Goal: Task Accomplishment & Management: Manage account settings

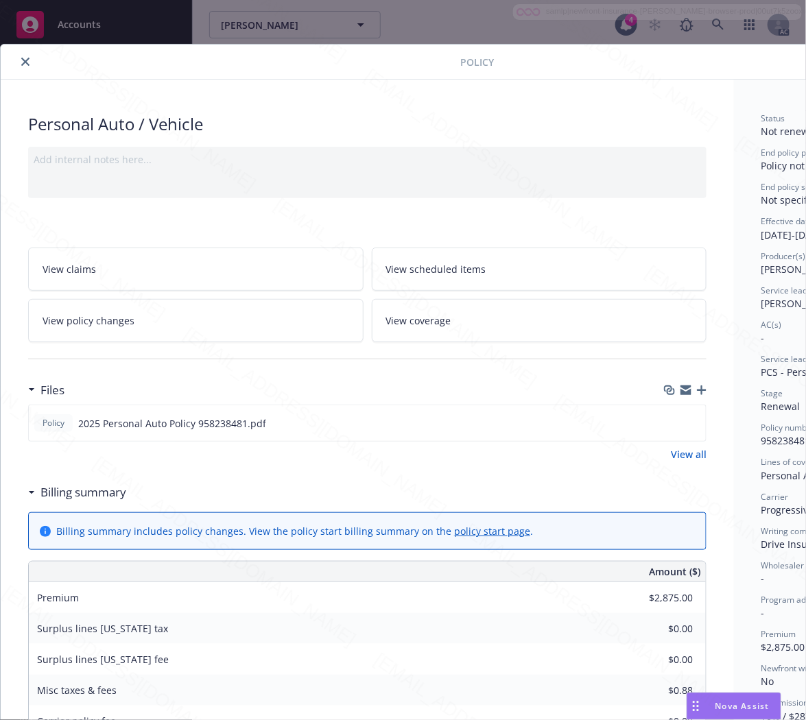
click at [29, 63] on icon "close" at bounding box center [25, 62] width 8 height 8
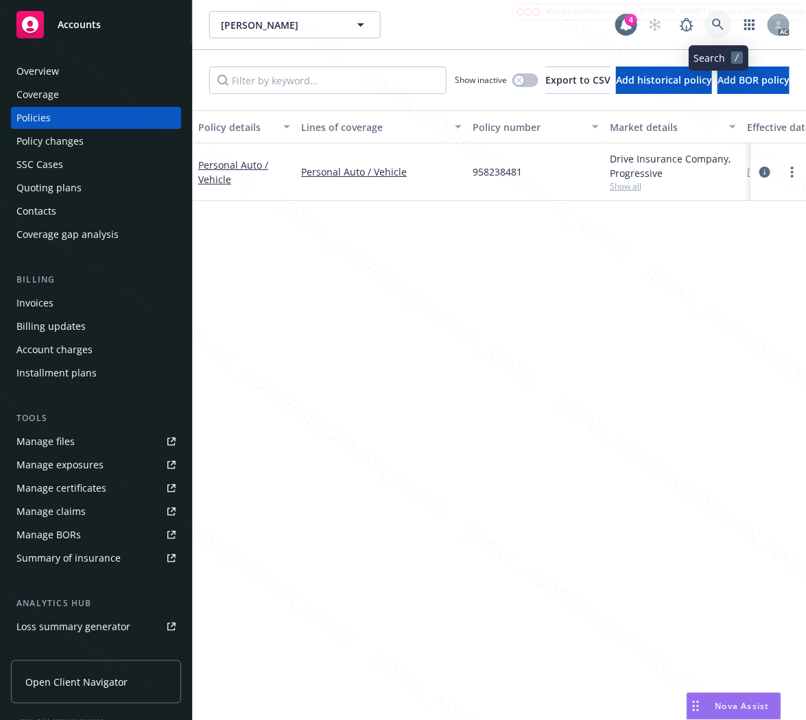
click at [719, 27] on icon at bounding box center [718, 25] width 12 height 12
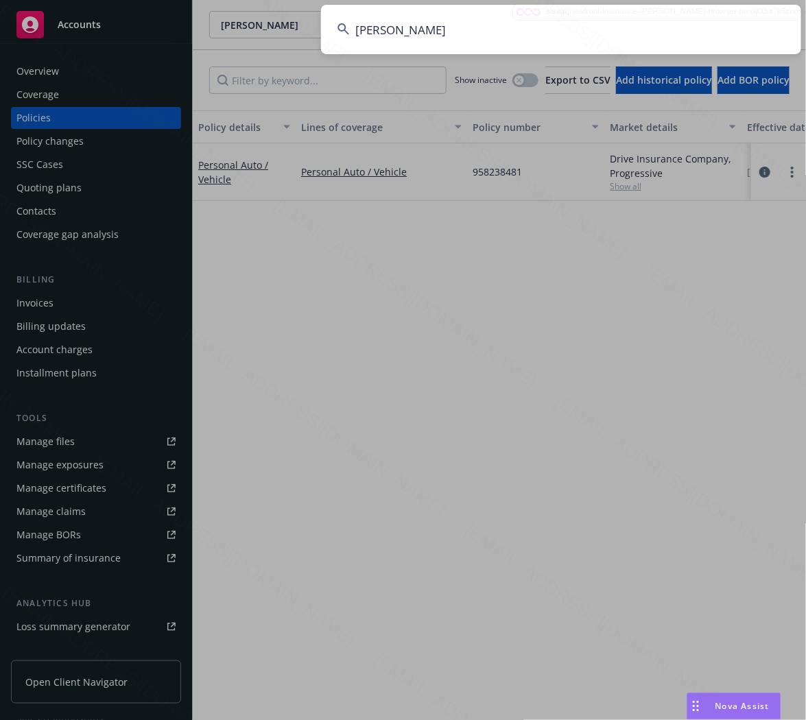
type input "[PERSON_NAME]"
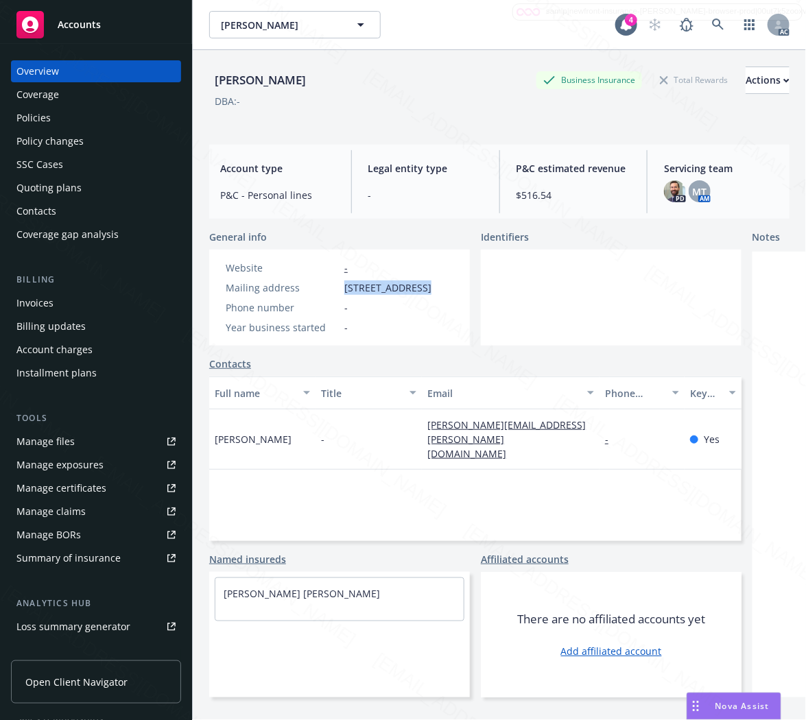
drag, startPoint x: 341, startPoint y: 288, endPoint x: 423, endPoint y: 285, distance: 82.4
click at [423, 285] on div "Mailing address [STREET_ADDRESS]" at bounding box center [328, 287] width 217 height 14
copy span "[STREET_ADDRESS]"
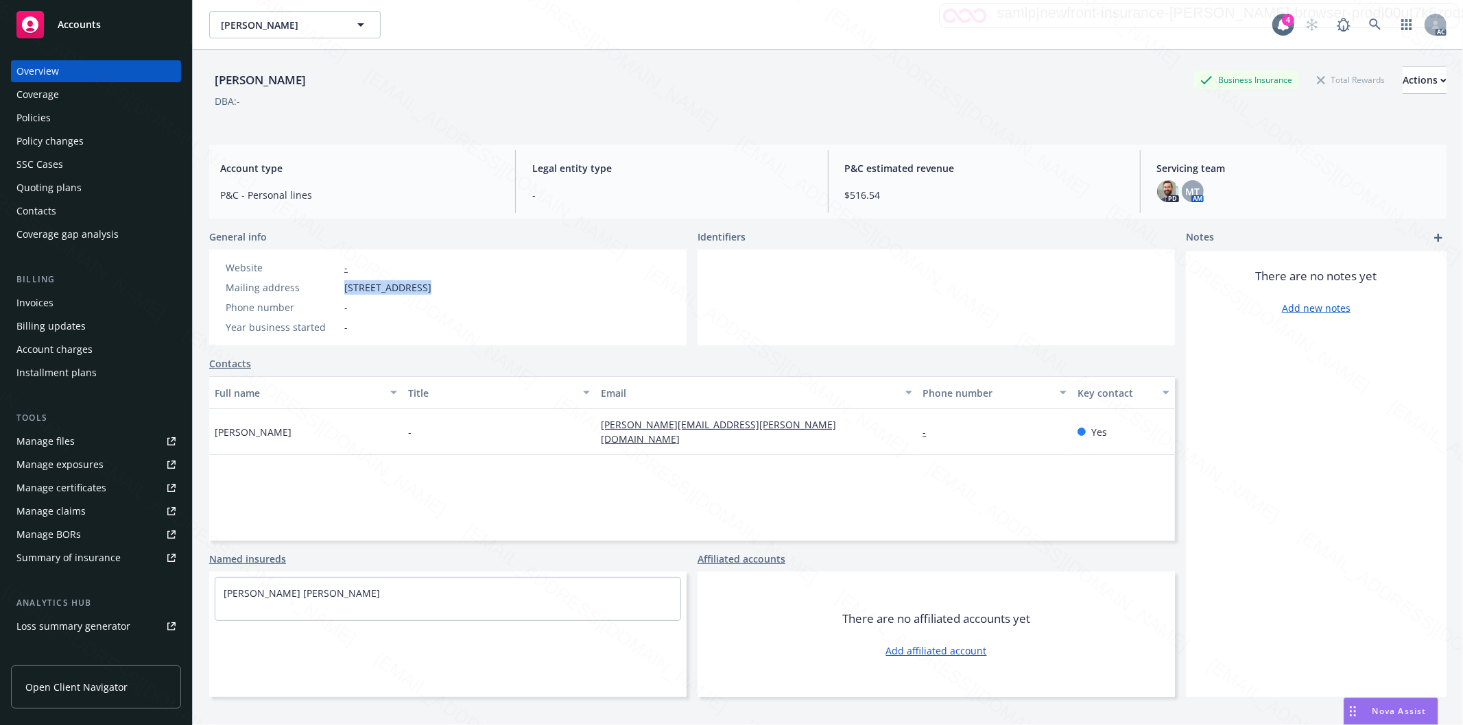
copy span "[STREET_ADDRESS]"
click at [805, 23] on icon at bounding box center [1375, 25] width 12 height 12
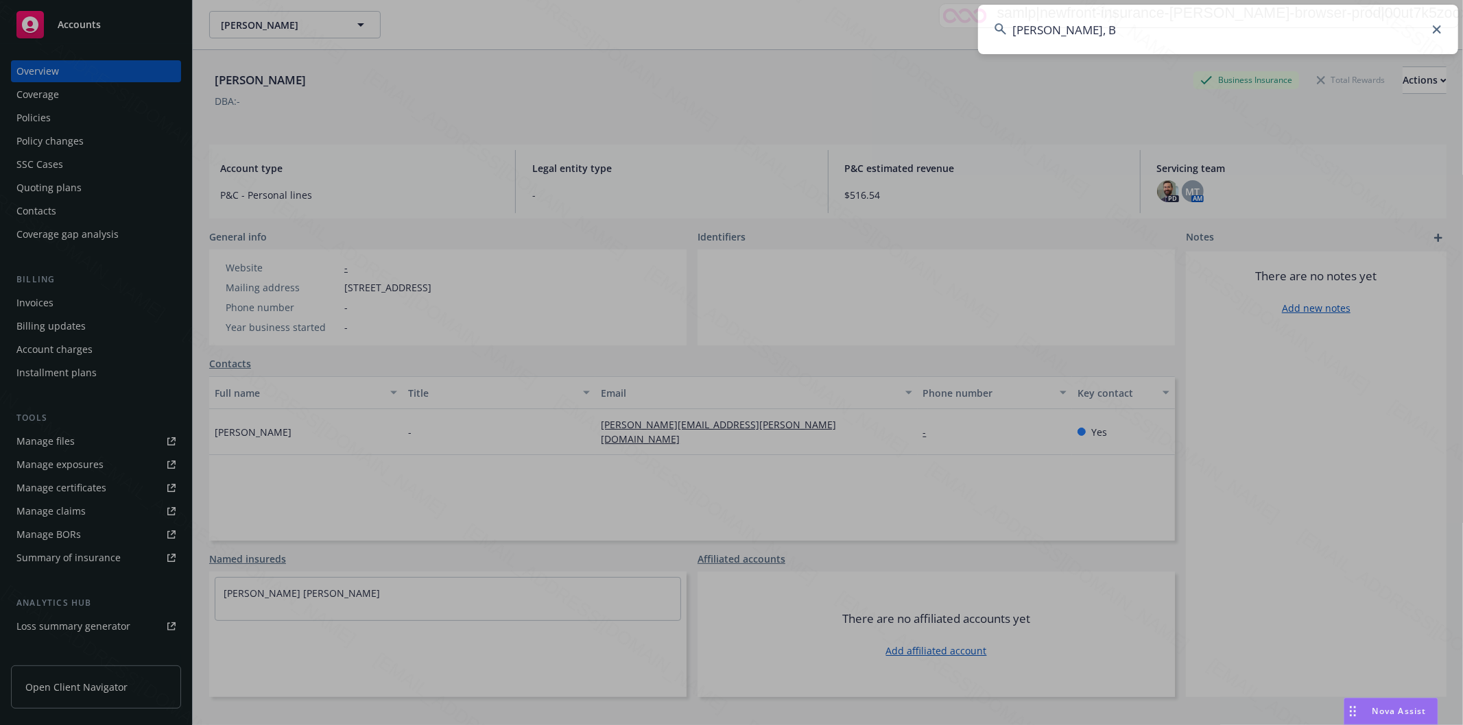
type input "[PERSON_NAME], B"
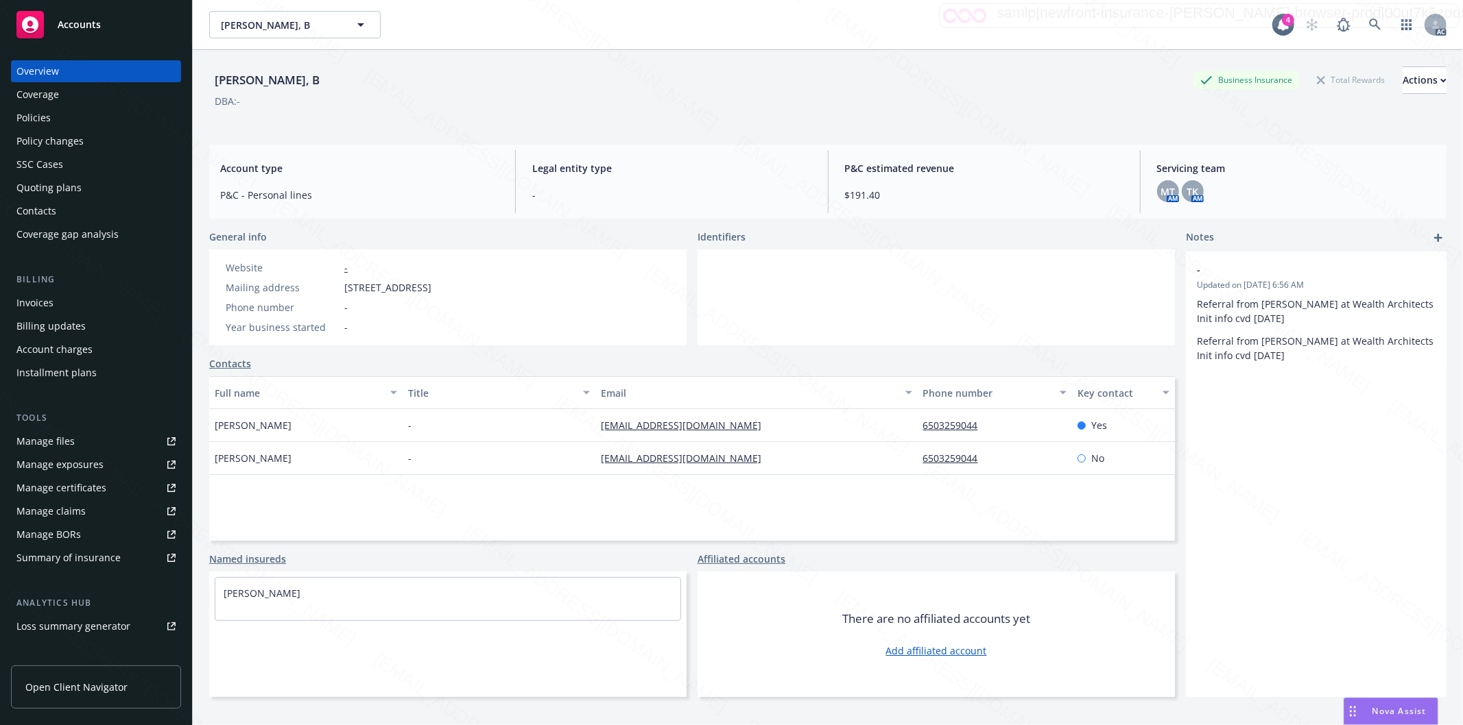
click at [49, 121] on div "Policies" at bounding box center [33, 118] width 34 height 22
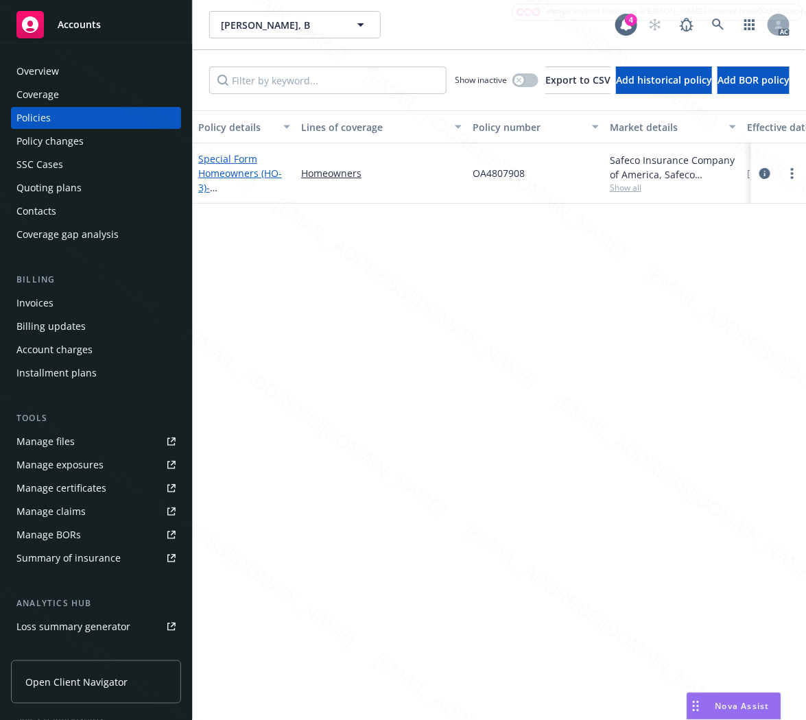
click at [215, 167] on link "Special Form Homeowners (HO-3) - [STREET_ADDRESS]" at bounding box center [241, 180] width 87 height 56
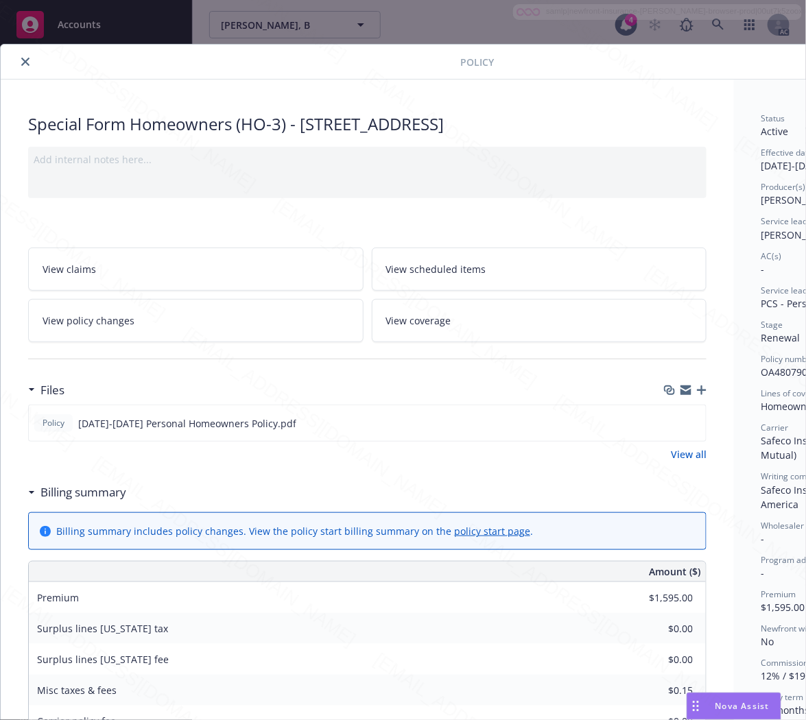
click at [110, 488] on h3 "Billing summary" at bounding box center [83, 492] width 86 height 18
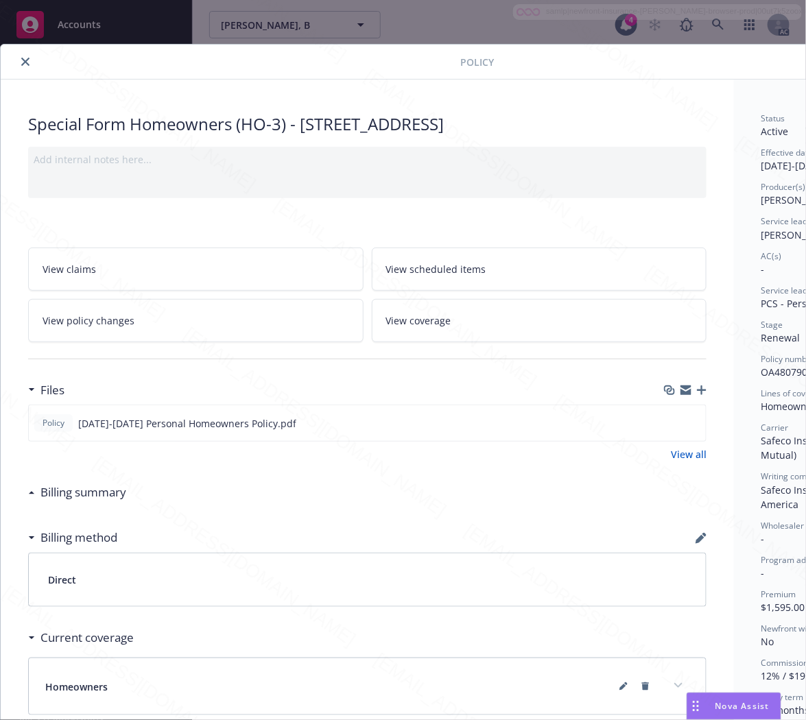
scroll to position [0, 148]
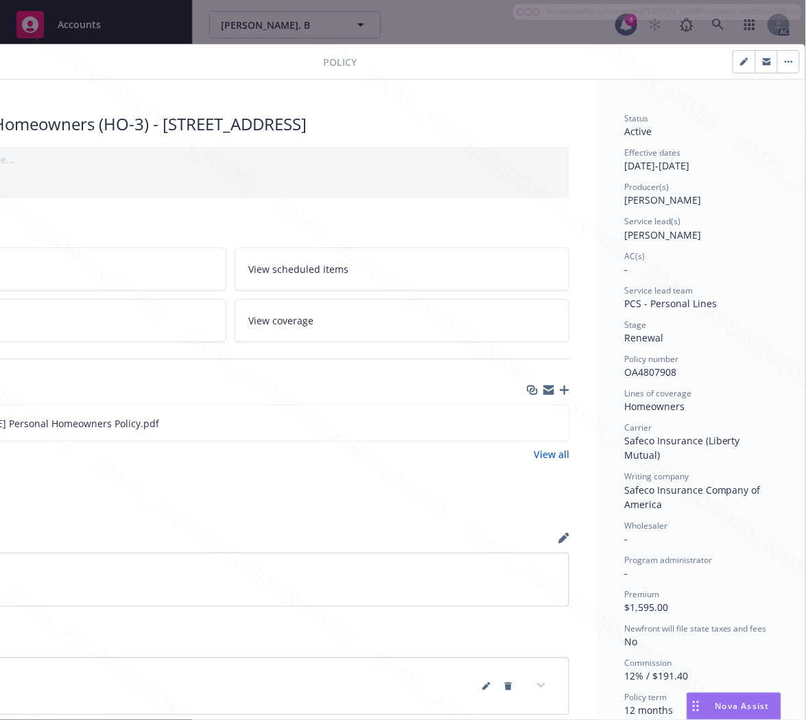
click at [632, 368] on span "OA4807908" at bounding box center [650, 371] width 52 height 13
copy span "OA4807908"
click at [529, 423] on icon "download file" at bounding box center [533, 421] width 9 height 8
click at [777, 58] on button "button" at bounding box center [788, 62] width 22 height 22
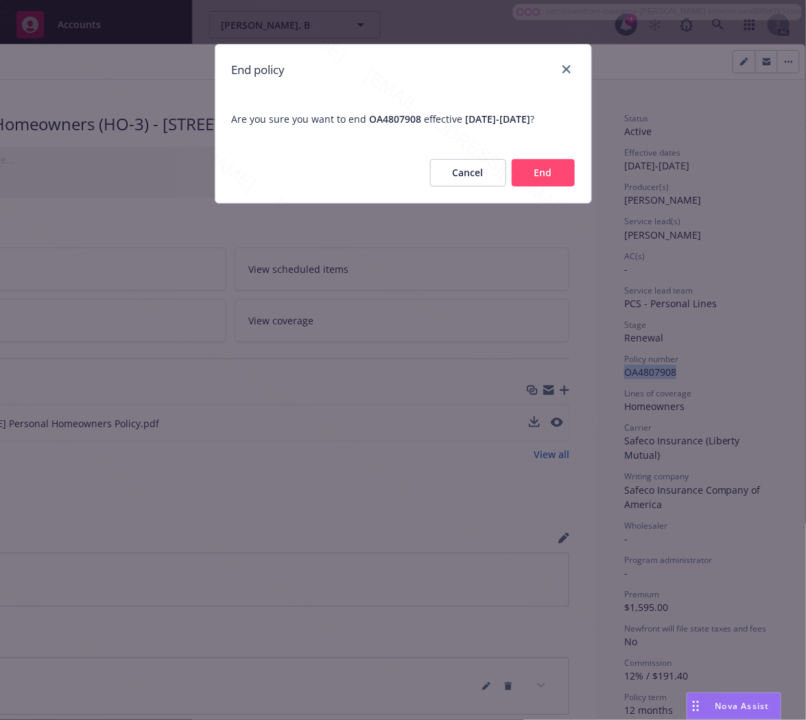
click at [531, 187] on button "End" at bounding box center [543, 172] width 63 height 27
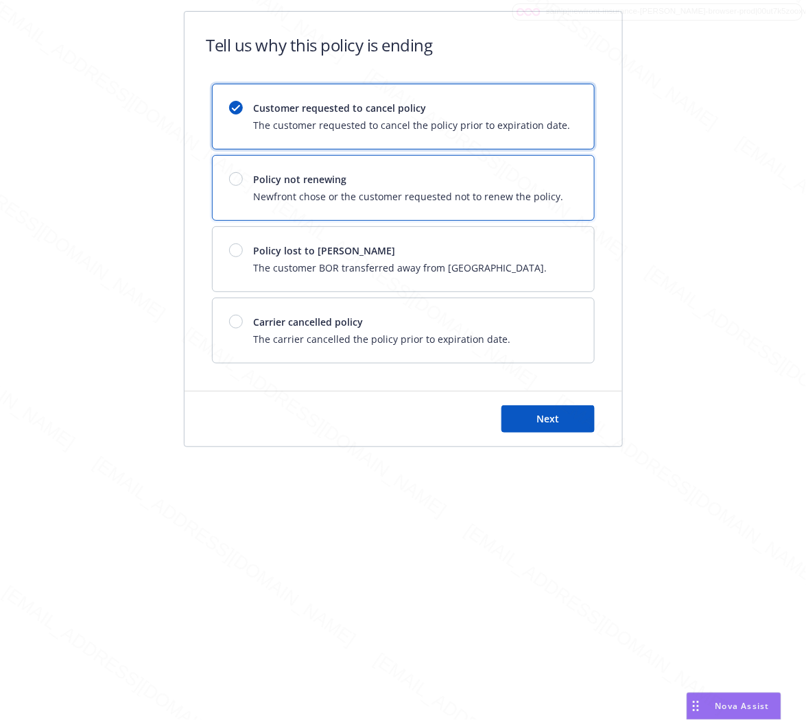
click at [525, 188] on div "Policy not renewing Newfront chose or the customer requested not to renew the p…" at bounding box center [409, 188] width 310 height 32
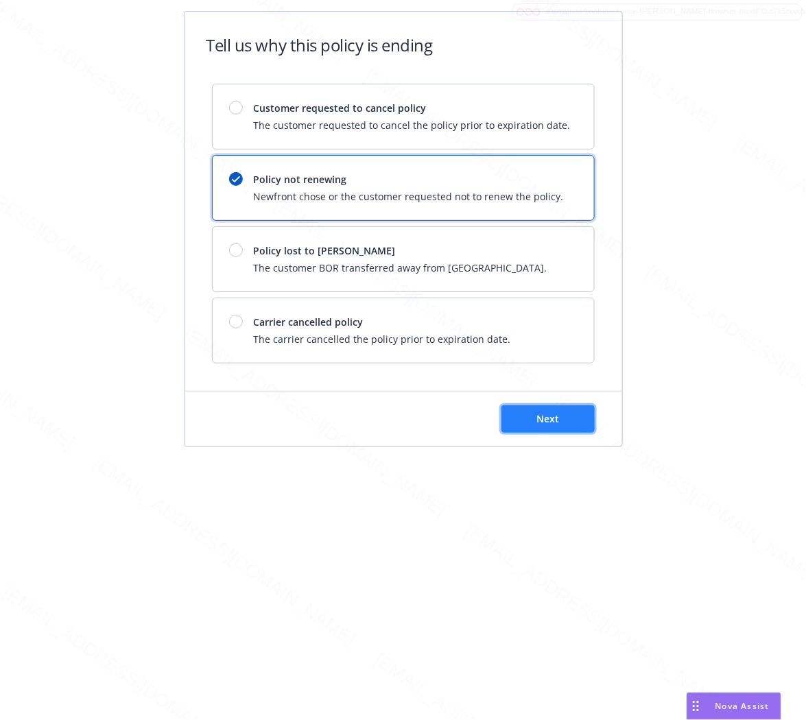
click at [513, 407] on button "Next" at bounding box center [547, 418] width 93 height 27
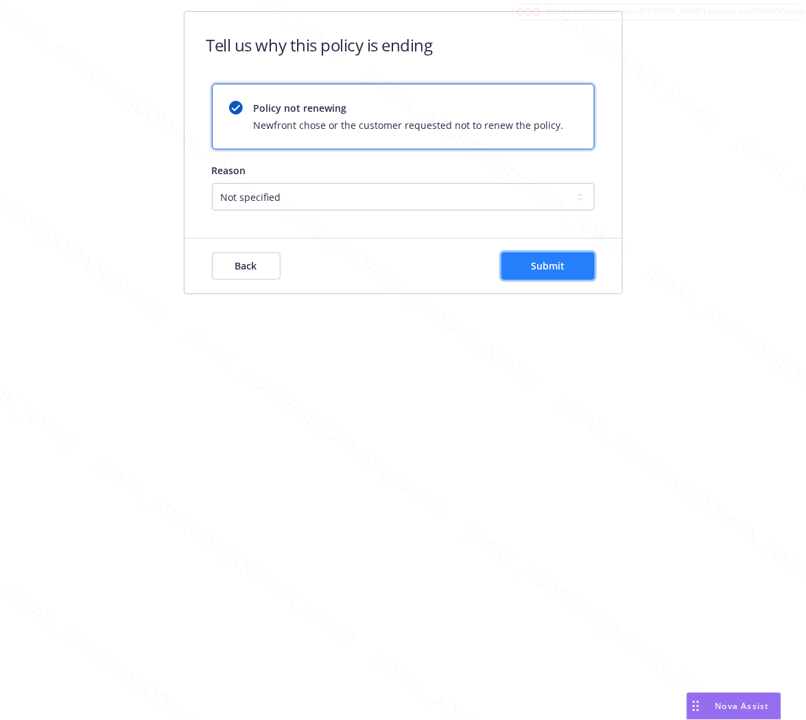
click at [563, 268] on span "Submit" at bounding box center [548, 265] width 34 height 13
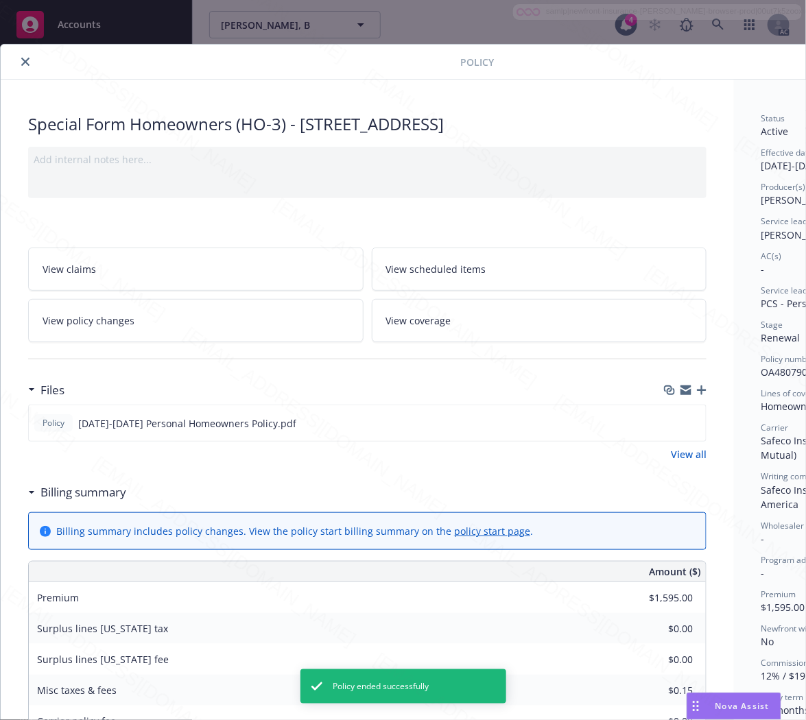
scroll to position [41, 0]
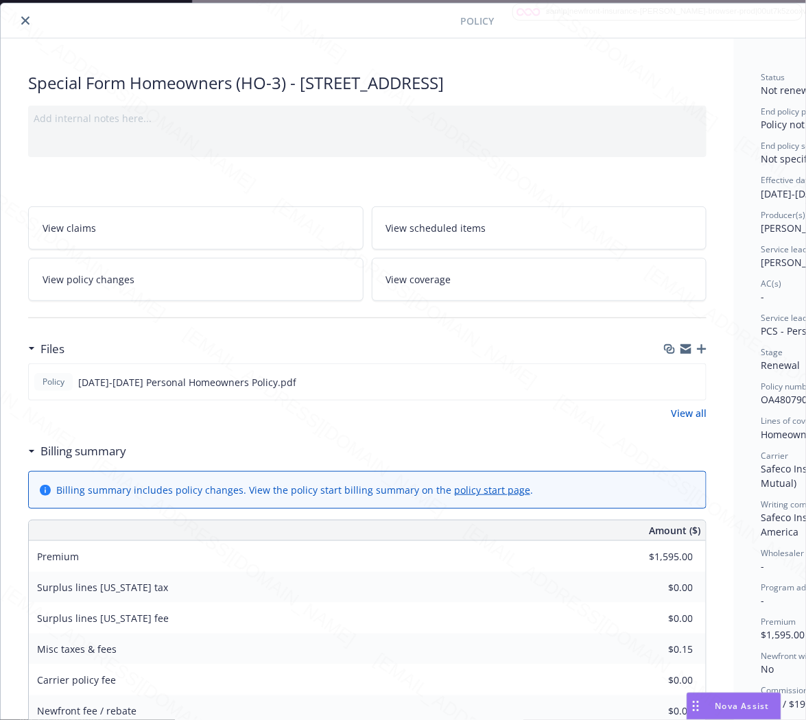
click at [23, 19] on icon "close" at bounding box center [25, 20] width 8 height 8
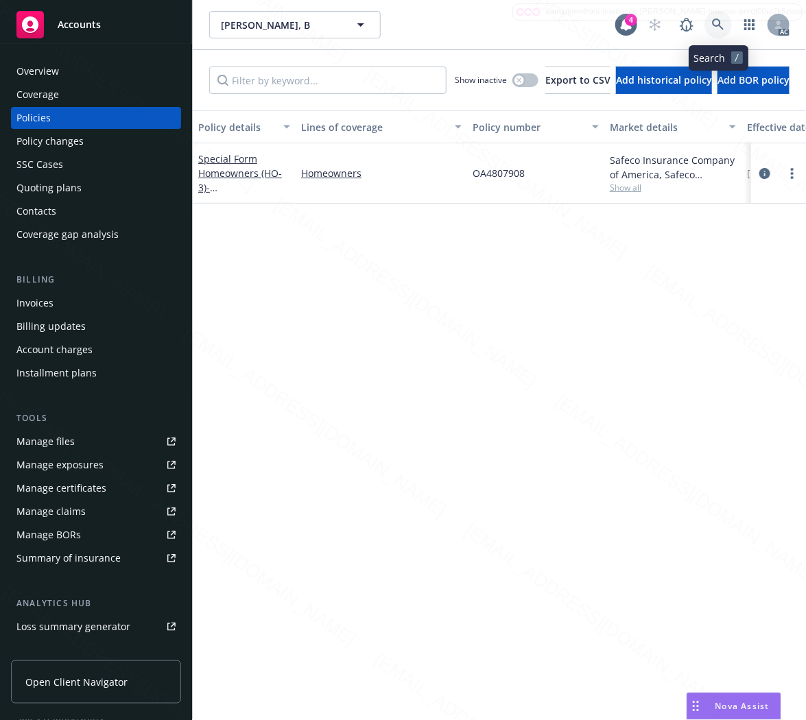
click at [717, 23] on icon at bounding box center [718, 25] width 12 height 12
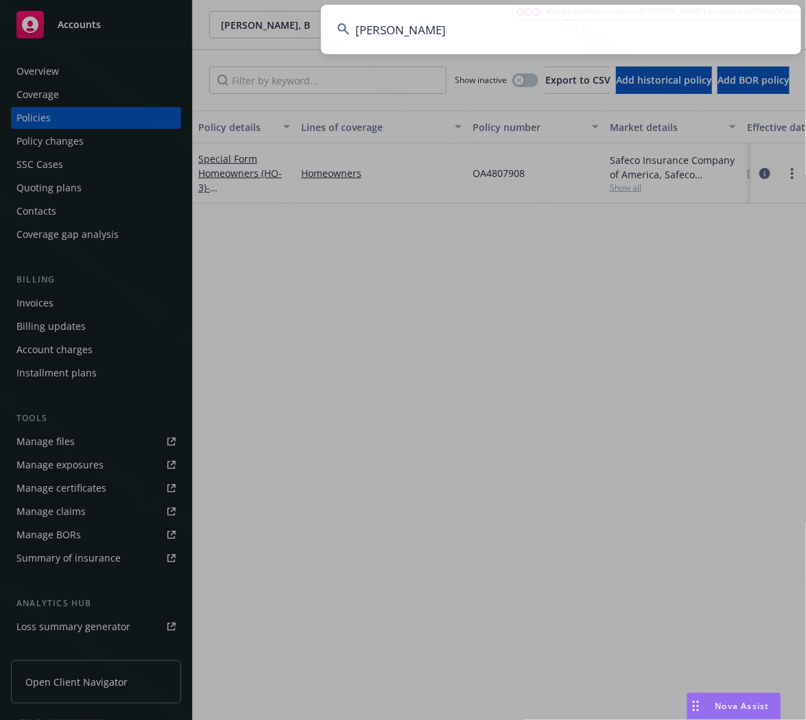
type input "[PERSON_NAME]"
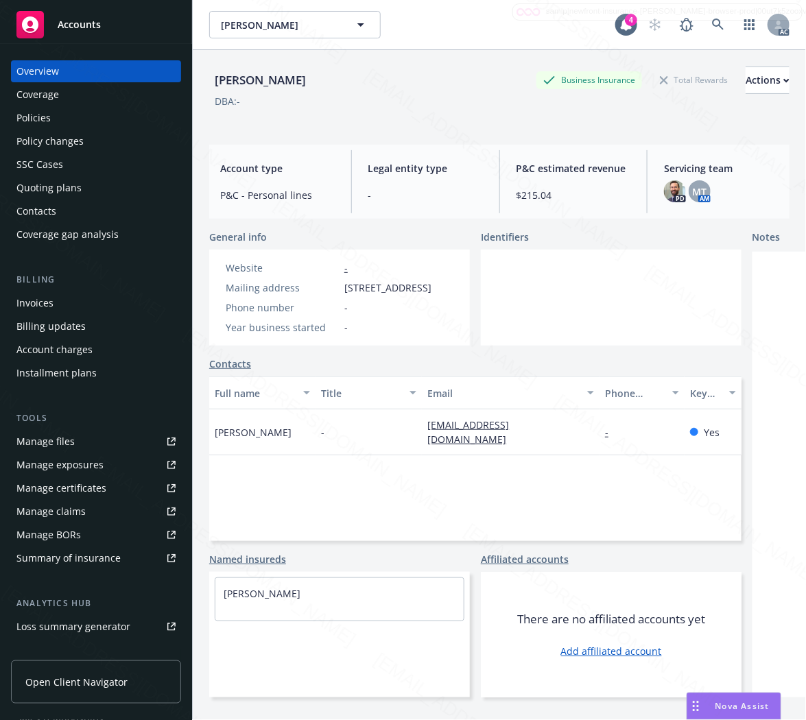
click at [44, 118] on div "Policies" at bounding box center [33, 118] width 34 height 22
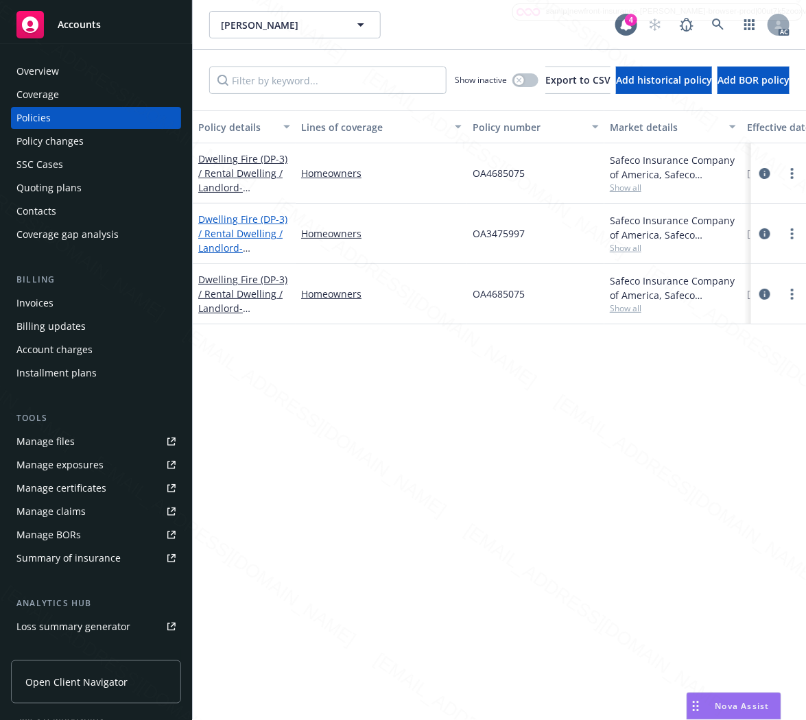
click at [220, 226] on link "Dwelling Fire (DP-3) / Rental Dwelling / Landlord - [STREET_ADDRESS][PERSON_NAM…" at bounding box center [242, 248] width 89 height 71
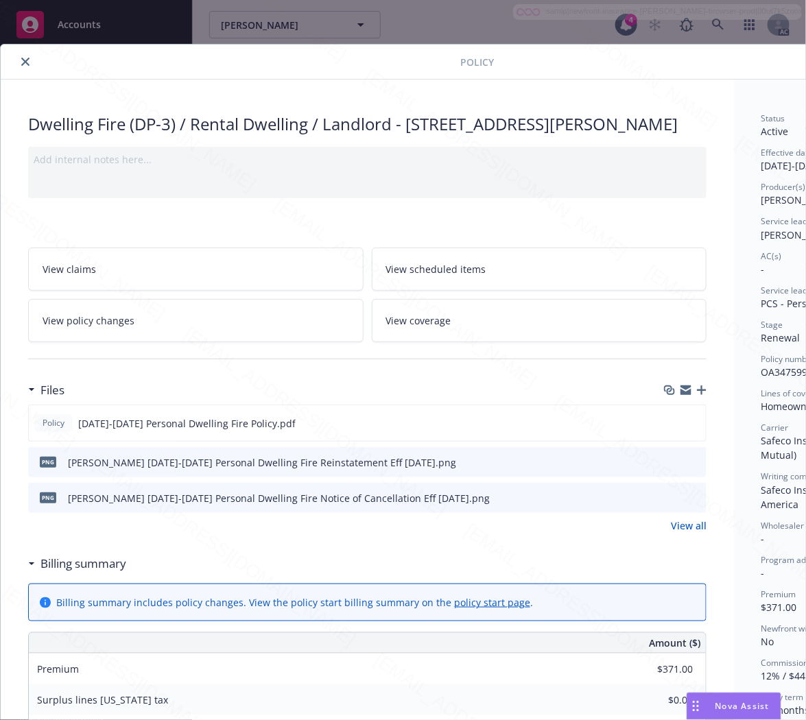
click at [104, 573] on h3 "Billing summary" at bounding box center [83, 564] width 86 height 18
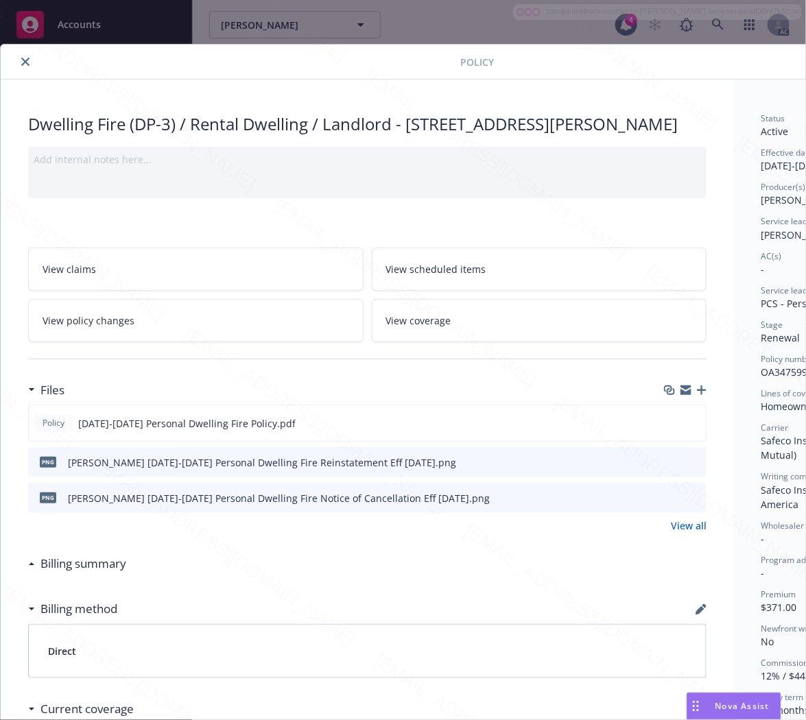
scroll to position [0, 148]
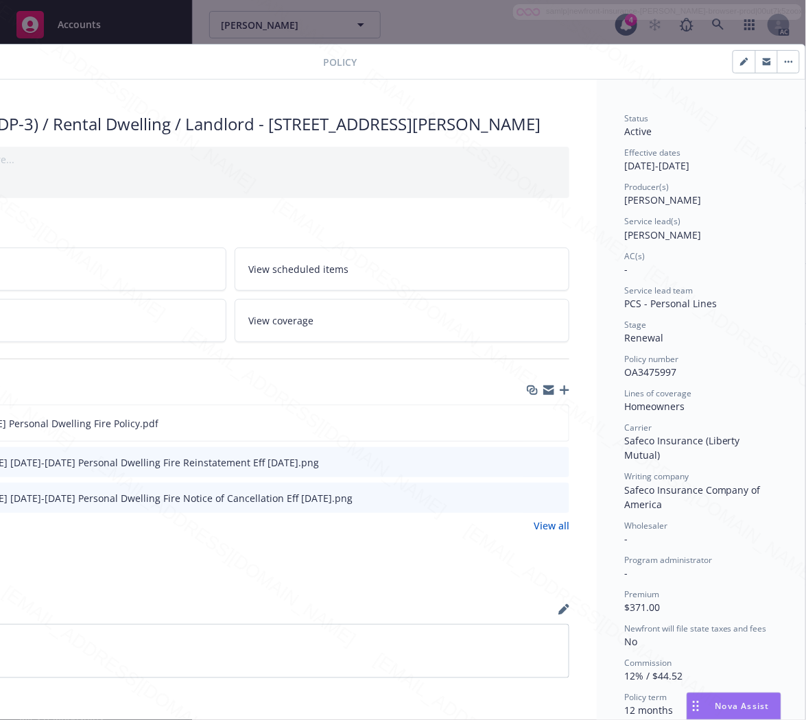
click at [645, 372] on span "OA3475997" at bounding box center [650, 371] width 52 height 13
copy span "OA3475997"
click at [527, 428] on icon "download file" at bounding box center [532, 422] width 11 height 11
click at [777, 59] on button "button" at bounding box center [788, 62] width 22 height 22
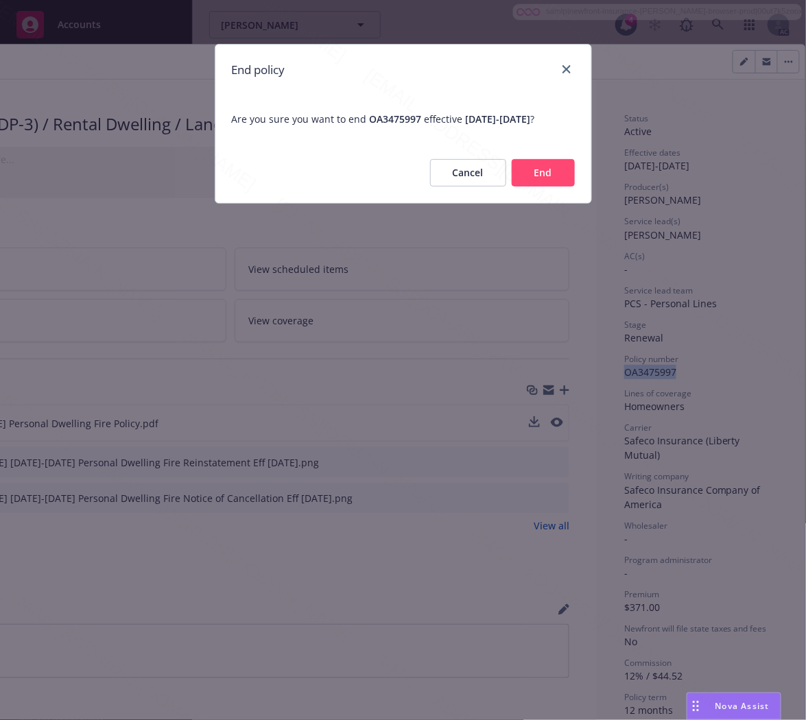
click at [550, 185] on button "End" at bounding box center [543, 172] width 63 height 27
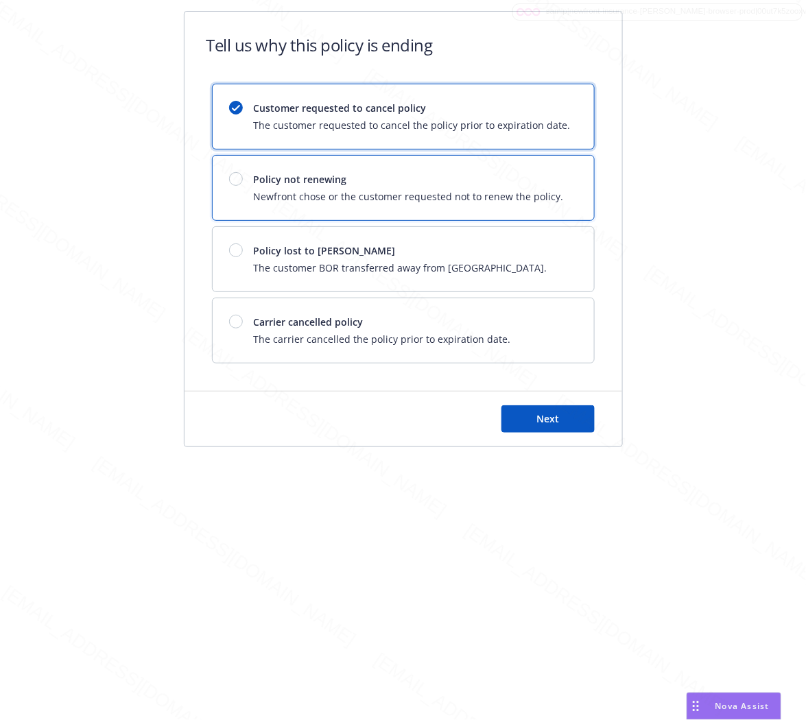
click at [528, 194] on span "Newfront chose or the customer requested not to renew the policy." at bounding box center [409, 196] width 310 height 14
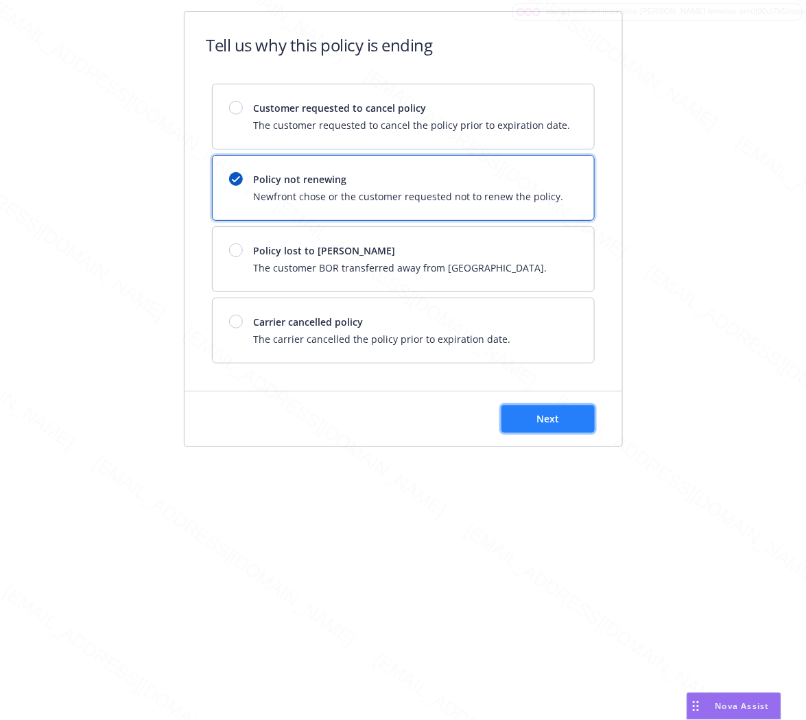
click at [556, 418] on span "Next" at bounding box center [547, 418] width 23 height 13
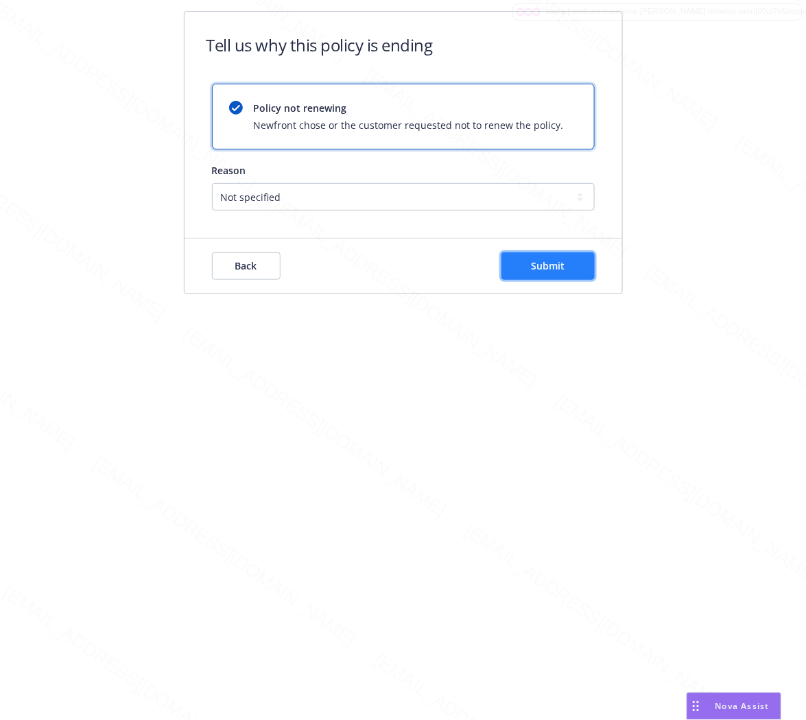
click at [563, 265] on span "Submit" at bounding box center [548, 265] width 34 height 13
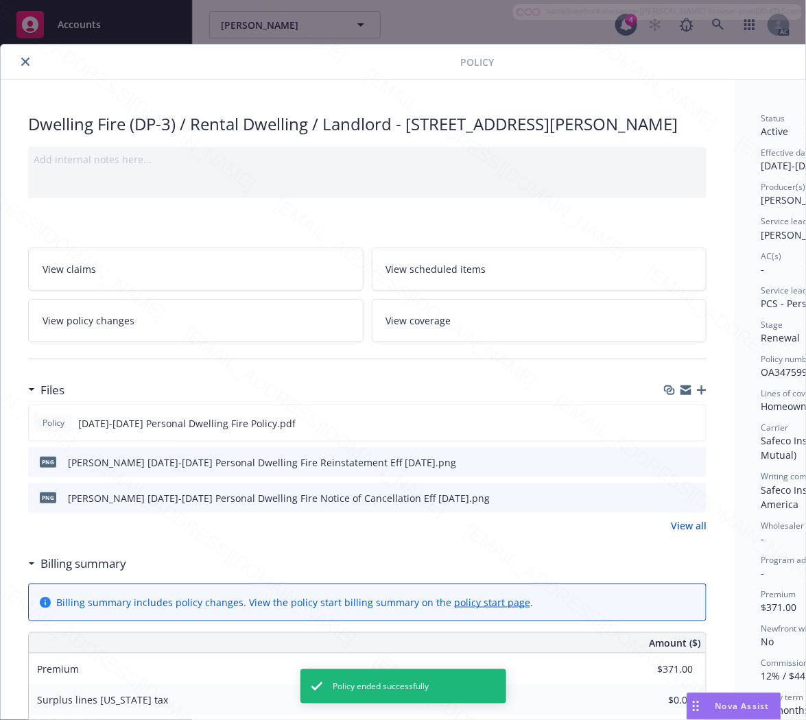
scroll to position [41, 0]
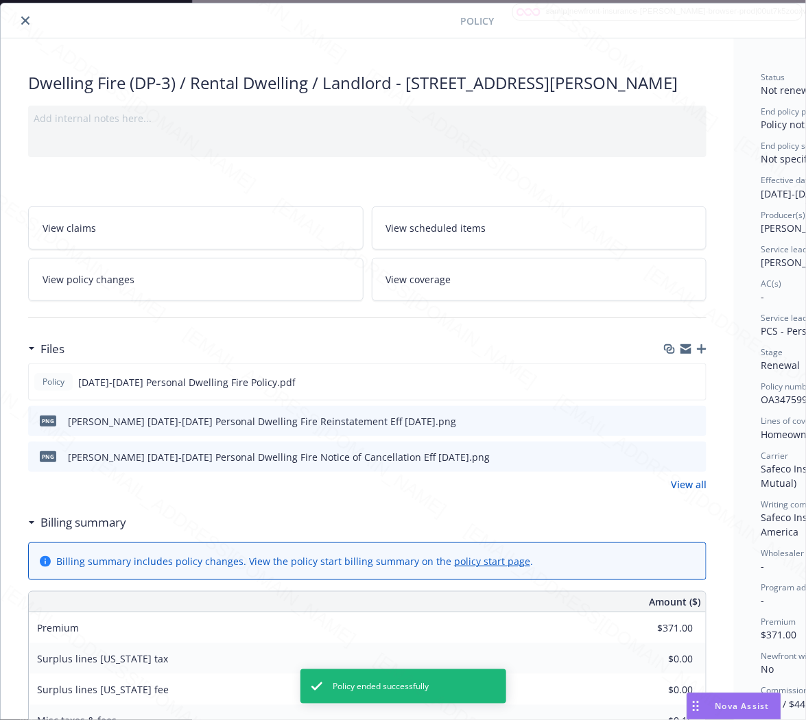
click at [25, 22] on icon "close" at bounding box center [25, 20] width 8 height 8
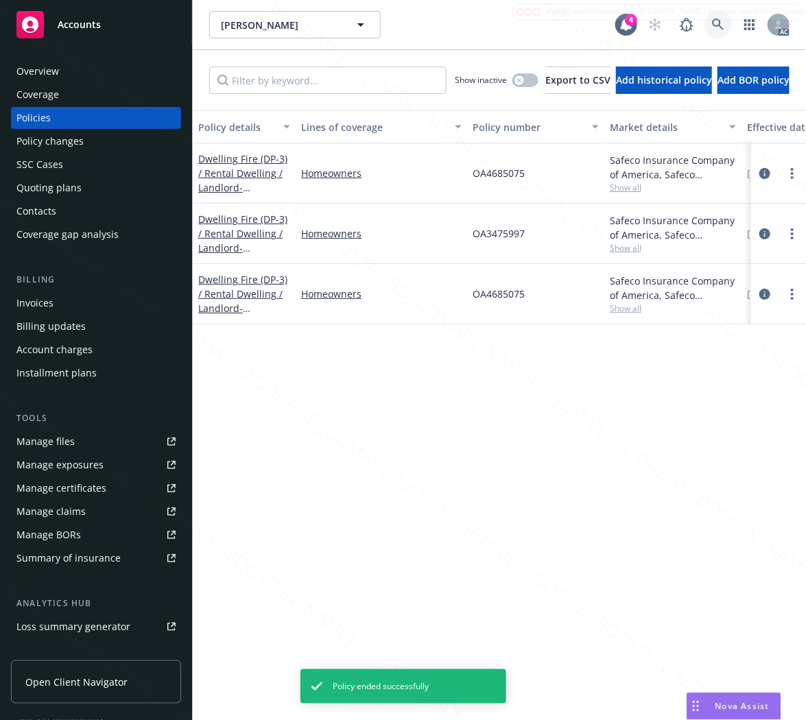
click at [715, 23] on icon at bounding box center [718, 25] width 12 height 12
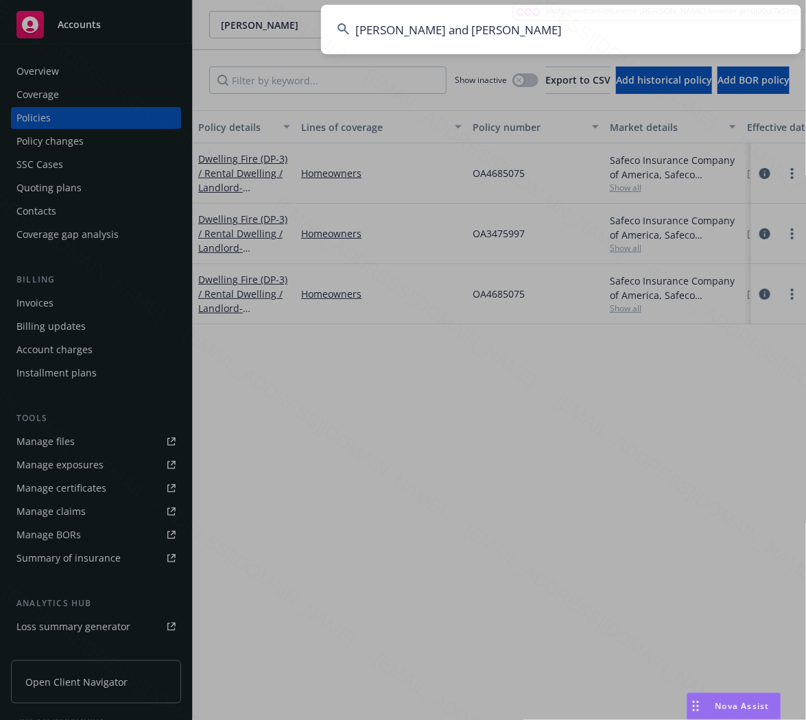
type input "[PERSON_NAME] and [PERSON_NAME]"
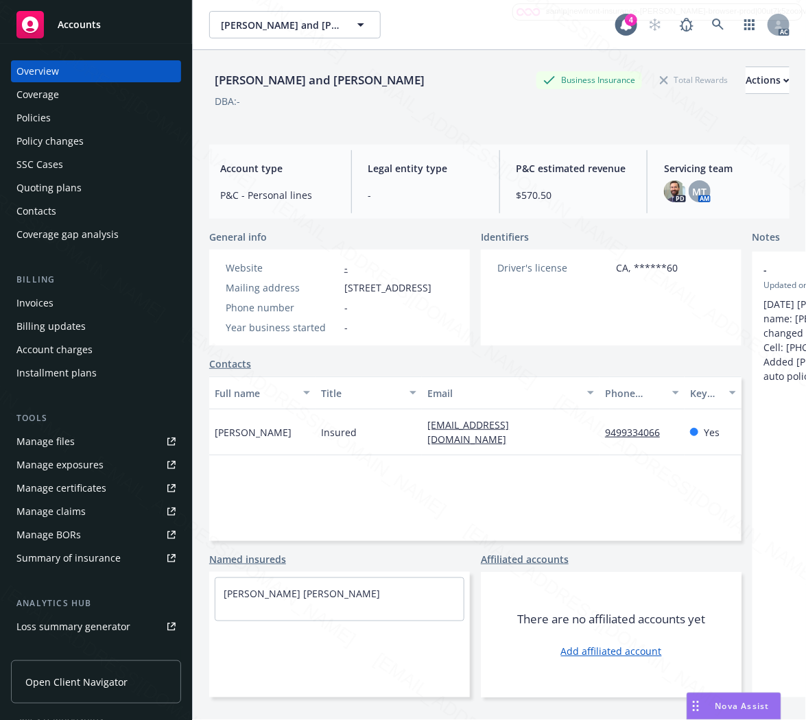
click at [46, 114] on div "Policies" at bounding box center [33, 118] width 34 height 22
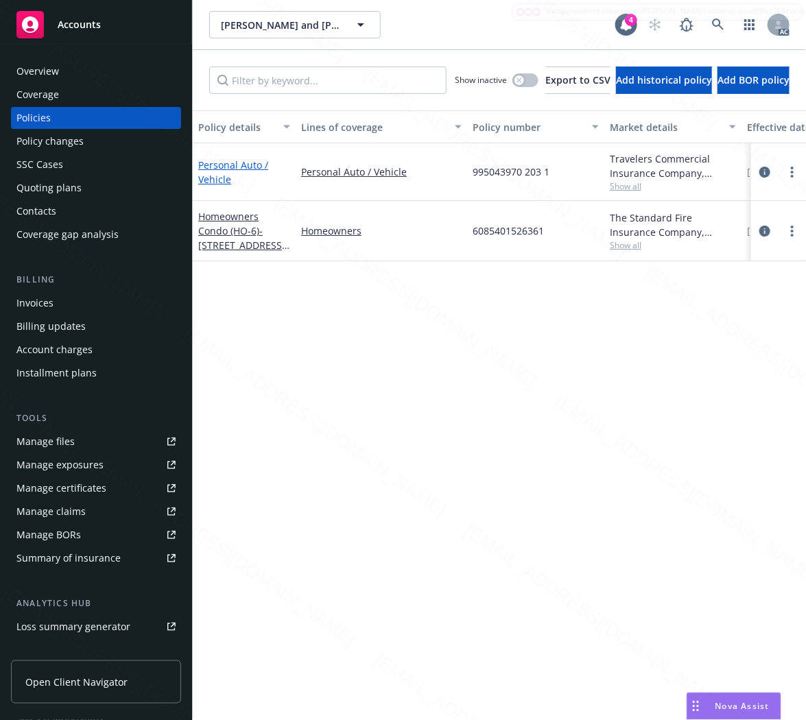
click at [202, 165] on link "Personal Auto / Vehicle" at bounding box center [233, 171] width 70 height 27
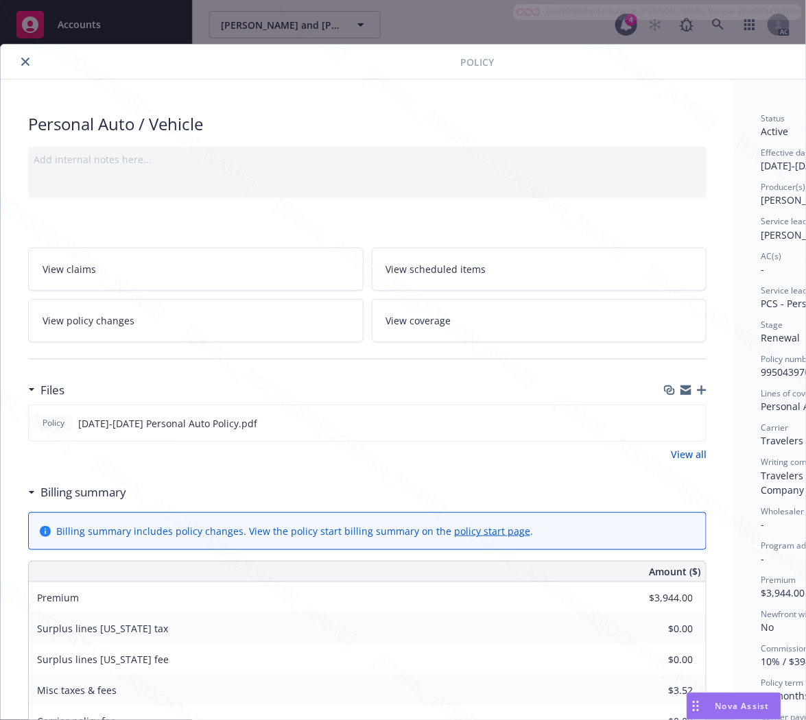
click at [101, 492] on h3 "Billing summary" at bounding box center [83, 492] width 86 height 18
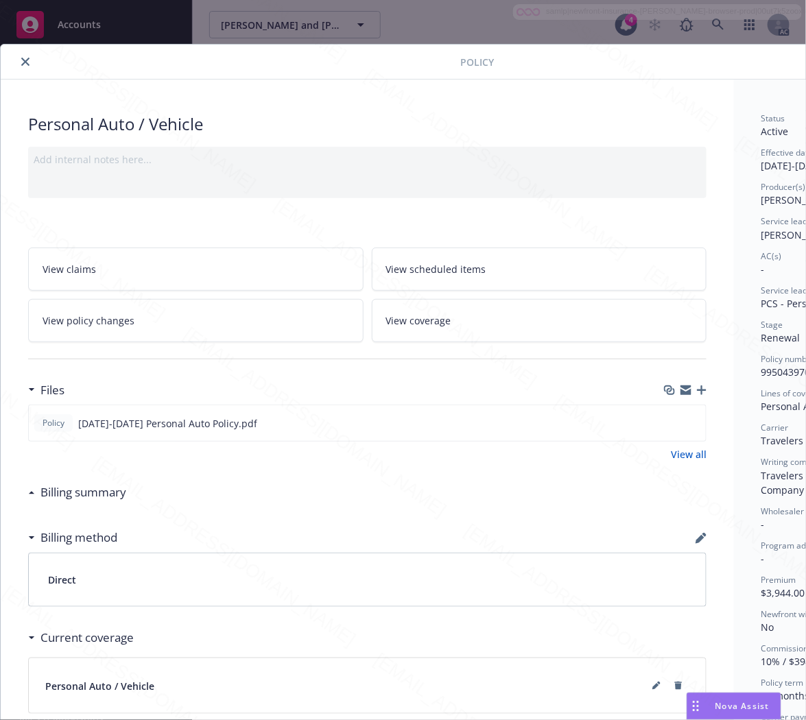
scroll to position [0, 148]
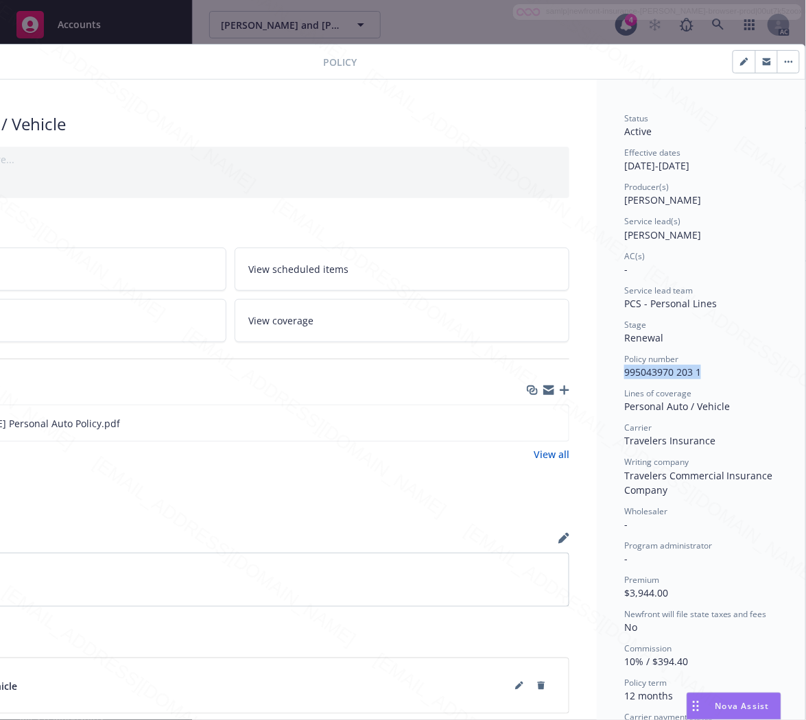
drag, startPoint x: 693, startPoint y: 368, endPoint x: 605, endPoint y: 371, distance: 88.5
click at [605, 371] on div "Status Active Effective dates [DATE] - [DATE] Producer(s) [PERSON_NAME] Service…" at bounding box center [701, 495] width 208 height 830
copy span "995043970 203 1"
click at [527, 422] on icon "download file" at bounding box center [532, 422] width 11 height 11
click at [777, 57] on button "button" at bounding box center [788, 62] width 22 height 22
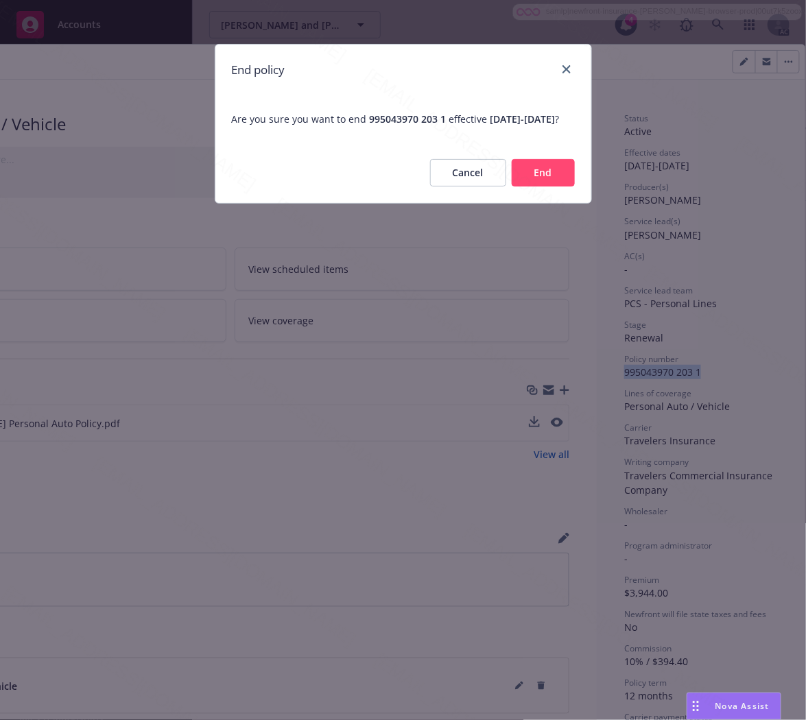
click at [559, 182] on button "End" at bounding box center [543, 172] width 63 height 27
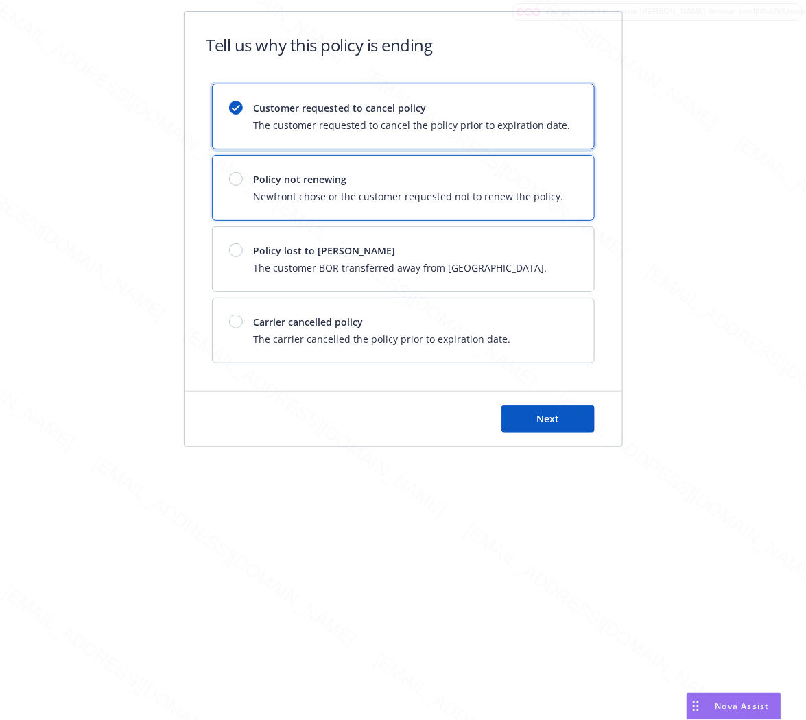
click at [556, 184] on div "Policy not renewing Newfront chose or the customer requested not to renew the p…" at bounding box center [403, 188] width 381 height 64
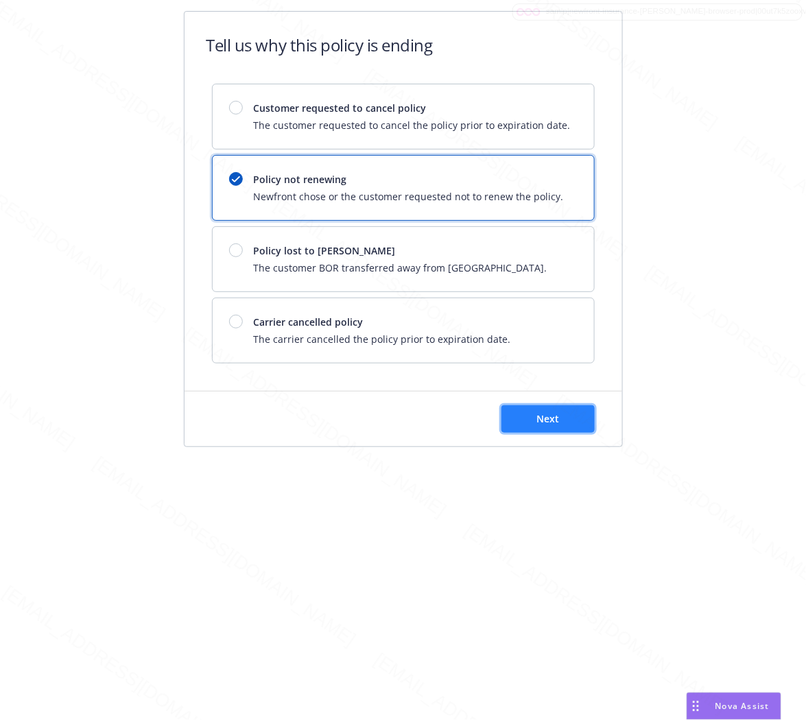
click at [543, 419] on span "Next" at bounding box center [547, 418] width 23 height 13
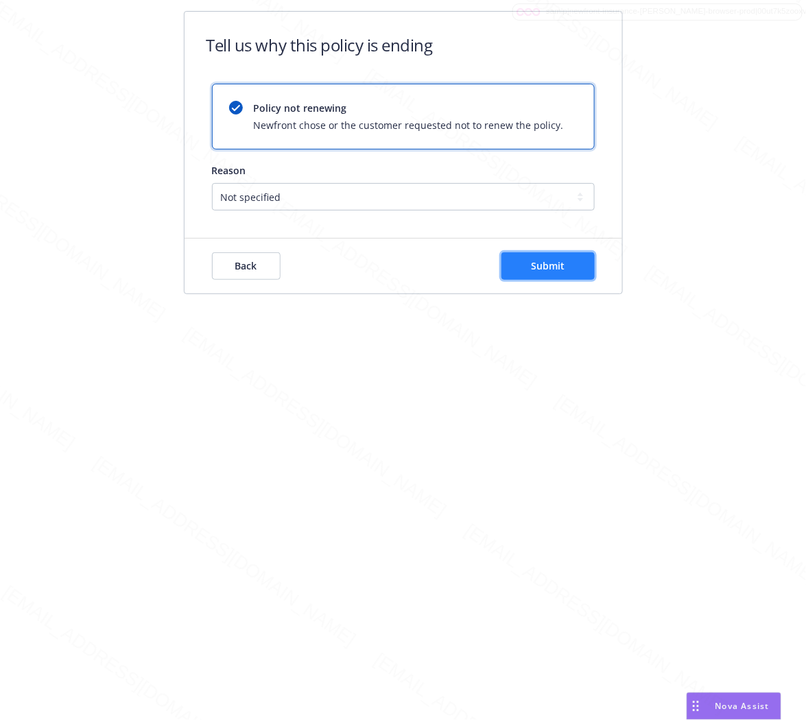
click at [552, 264] on span "Submit" at bounding box center [548, 265] width 34 height 13
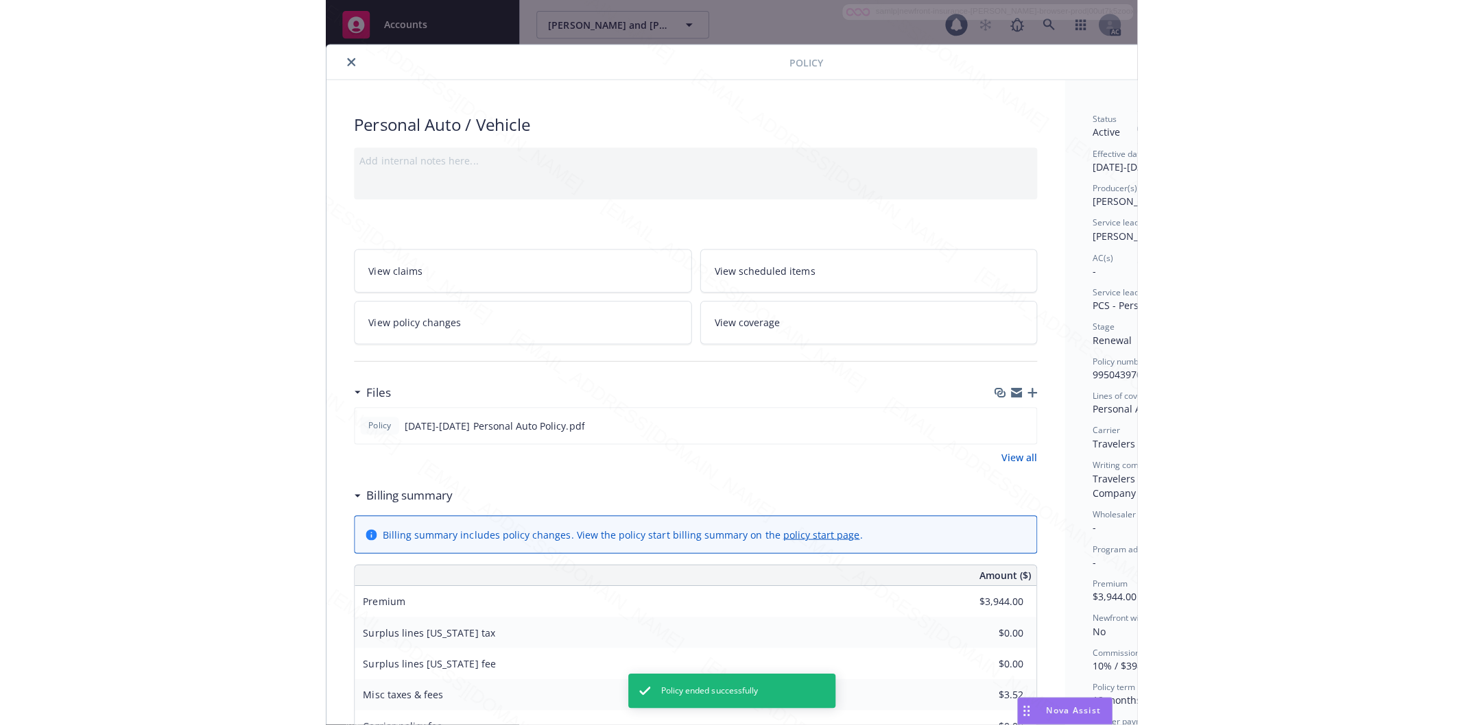
scroll to position [41, 0]
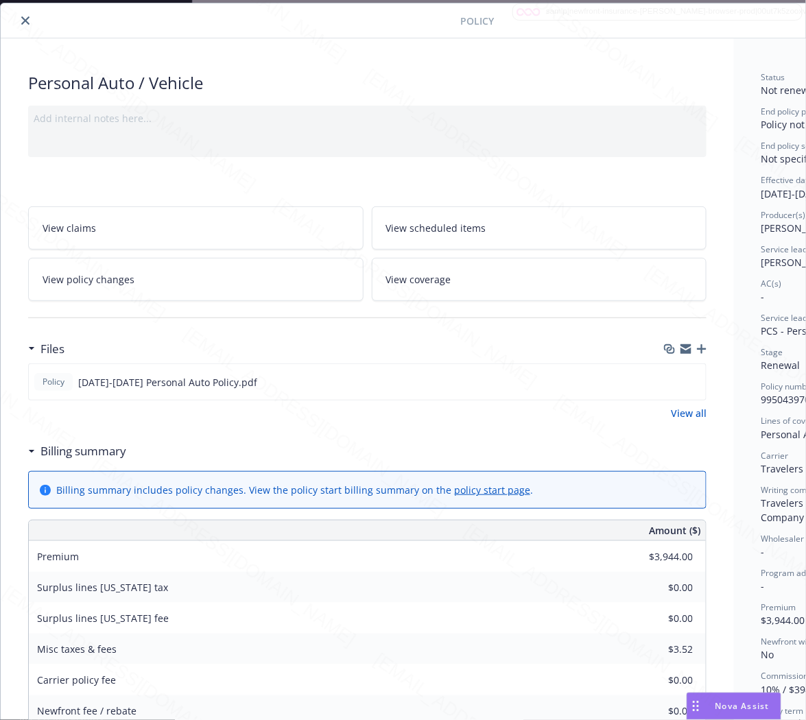
click at [23, 21] on icon "close" at bounding box center [25, 20] width 8 height 8
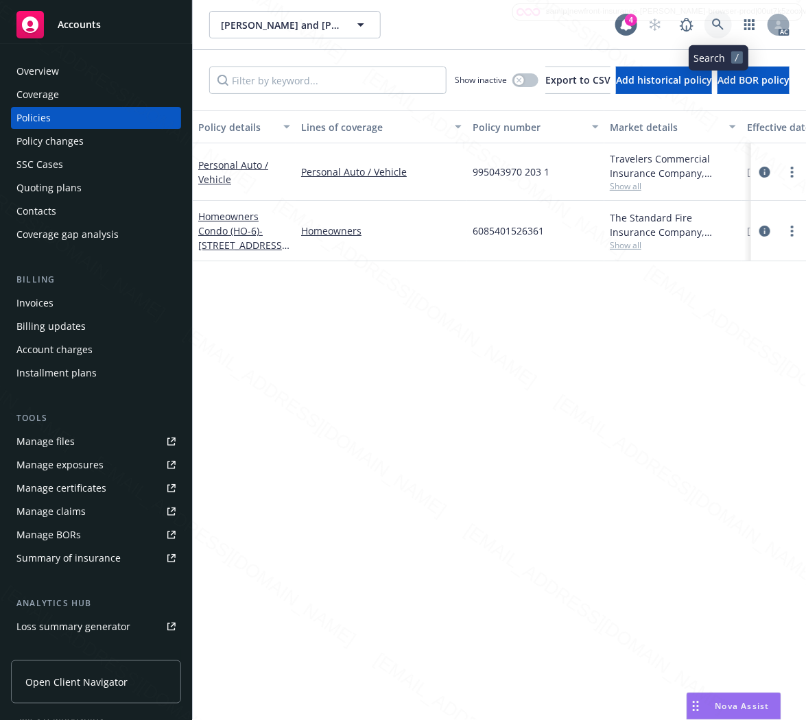
click at [717, 25] on icon at bounding box center [718, 25] width 12 height 12
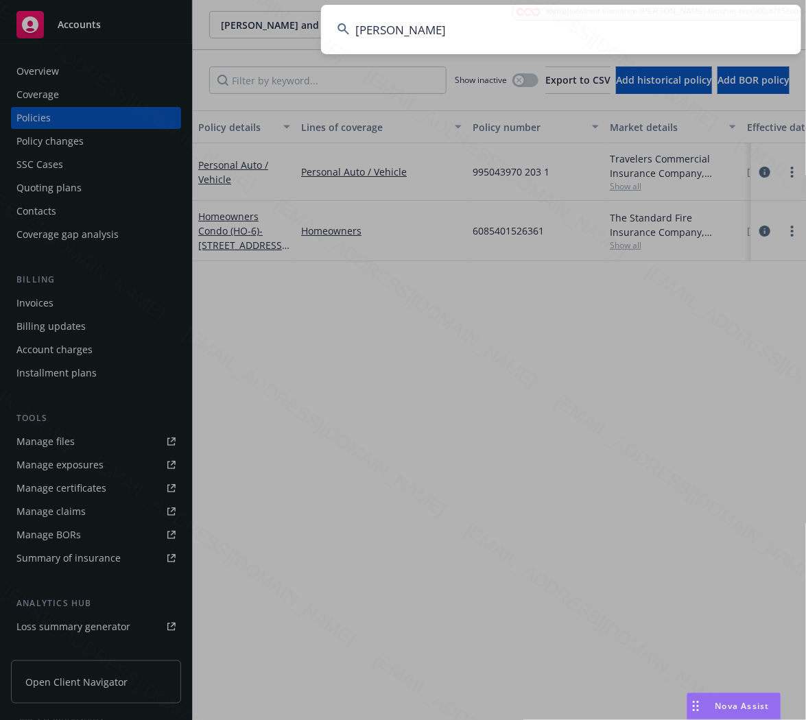
type input "[PERSON_NAME]"
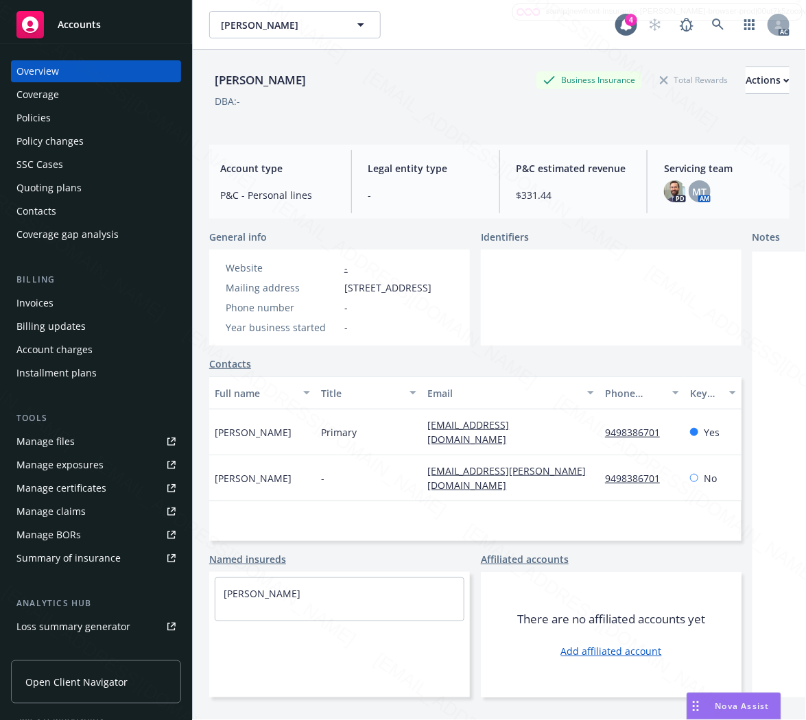
click at [36, 112] on div "Policies" at bounding box center [33, 118] width 34 height 22
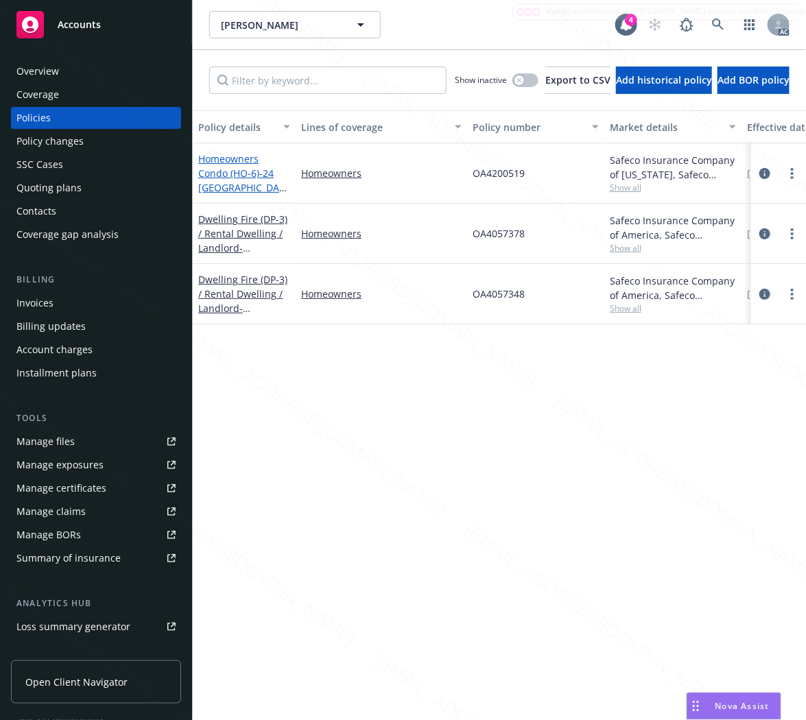
click at [221, 174] on link "Homeowners Condo (HO-6) - 24 [GEOGRAPHIC_DATA]-5126" at bounding box center [241, 180] width 86 height 56
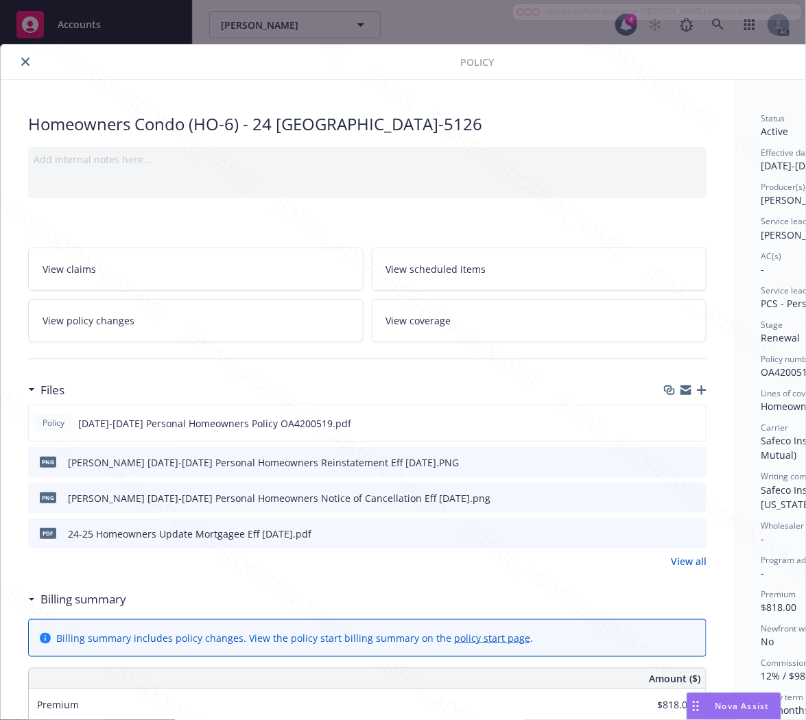
click at [168, 330] on link "View policy changes" at bounding box center [195, 320] width 335 height 43
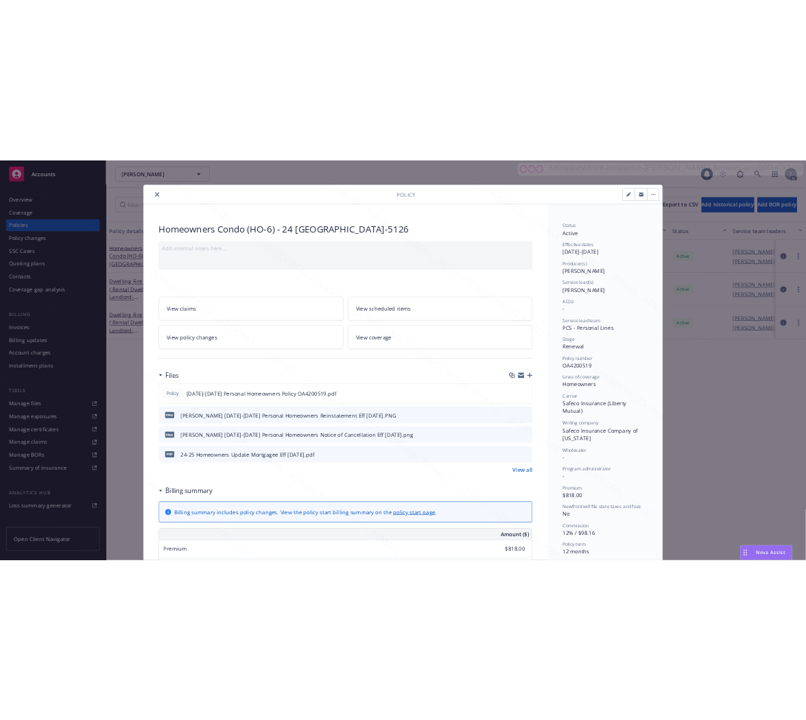
scroll to position [41, 0]
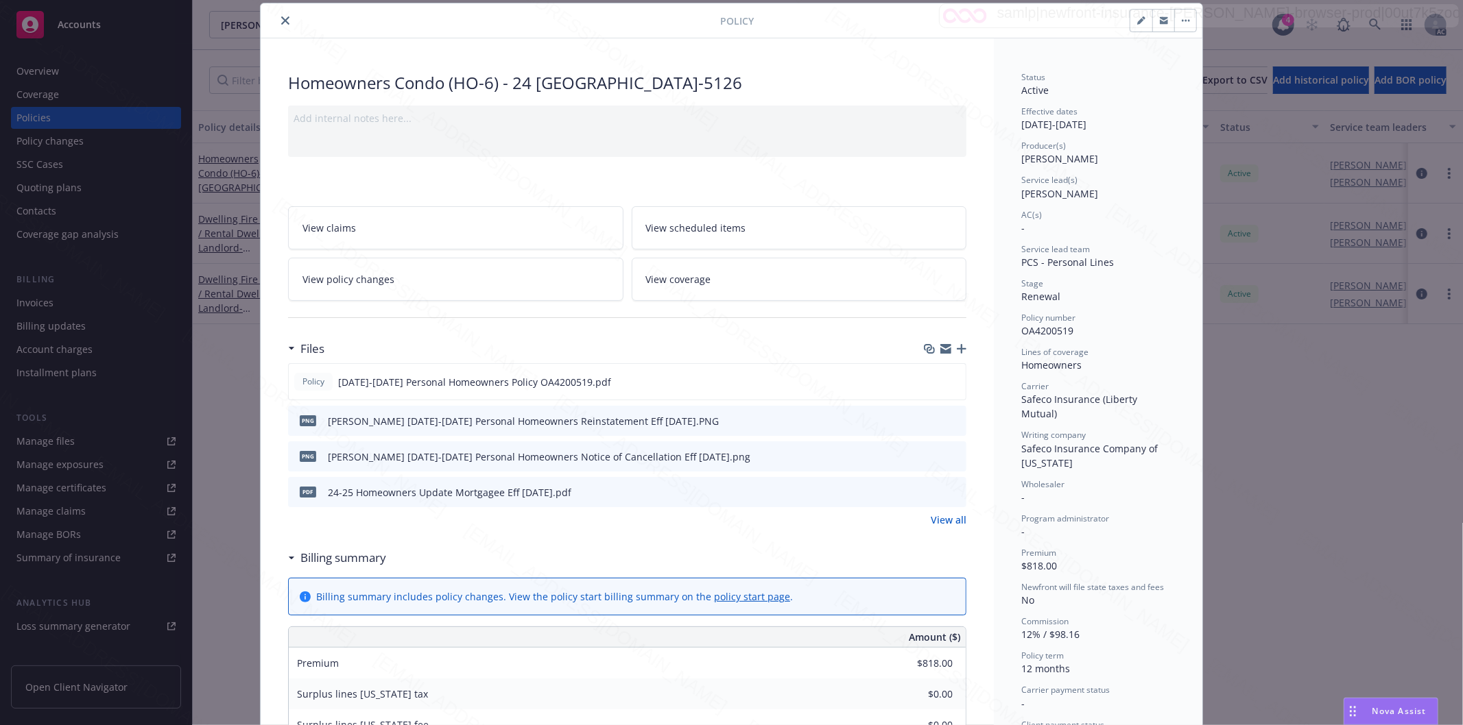
click at [357, 559] on h3 "Billing summary" at bounding box center [343, 558] width 86 height 18
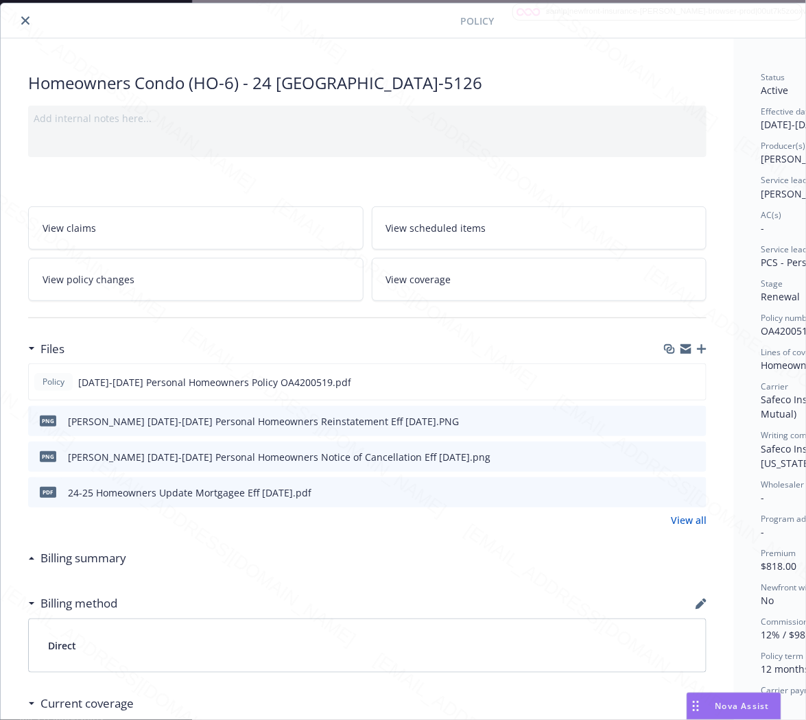
scroll to position [41, 148]
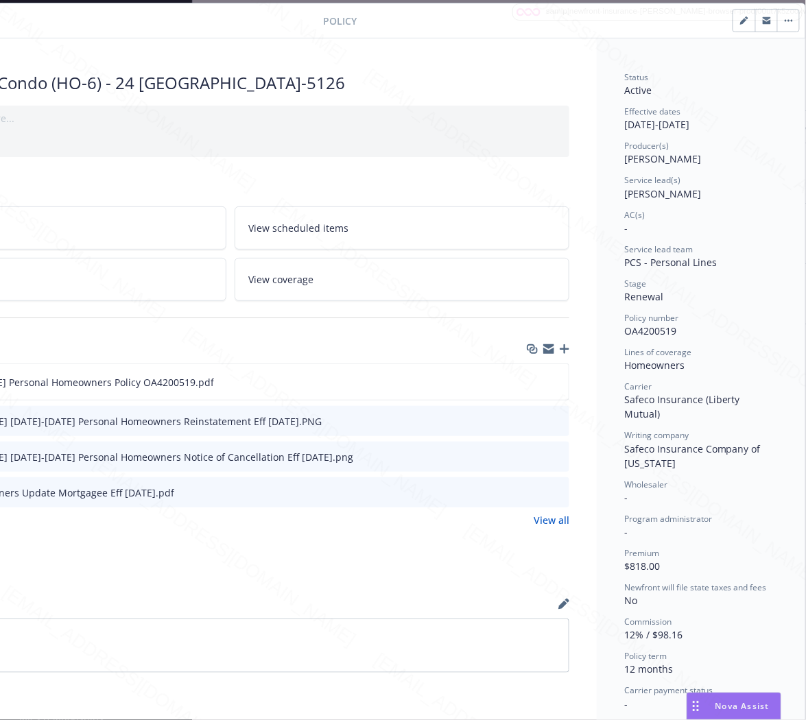
click at [636, 326] on span "OA4200519" at bounding box center [650, 330] width 52 height 13
copy span "OA4200519"
click at [529, 381] on icon "download file" at bounding box center [533, 380] width 9 height 8
click at [777, 16] on button "button" at bounding box center [788, 21] width 22 height 22
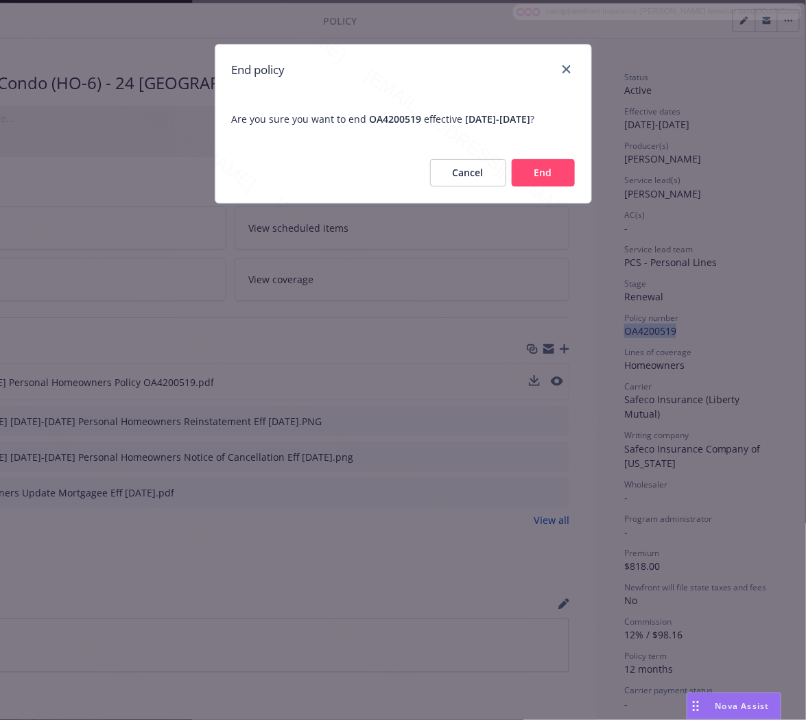
click at [535, 187] on button "End" at bounding box center [543, 172] width 63 height 27
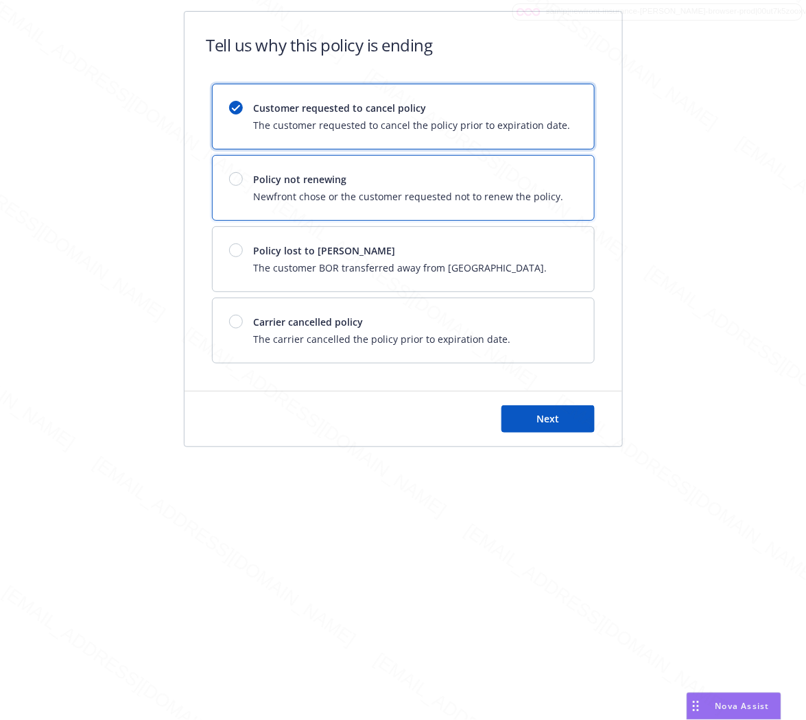
click at [300, 183] on span "Policy not renewing" at bounding box center [409, 179] width 310 height 14
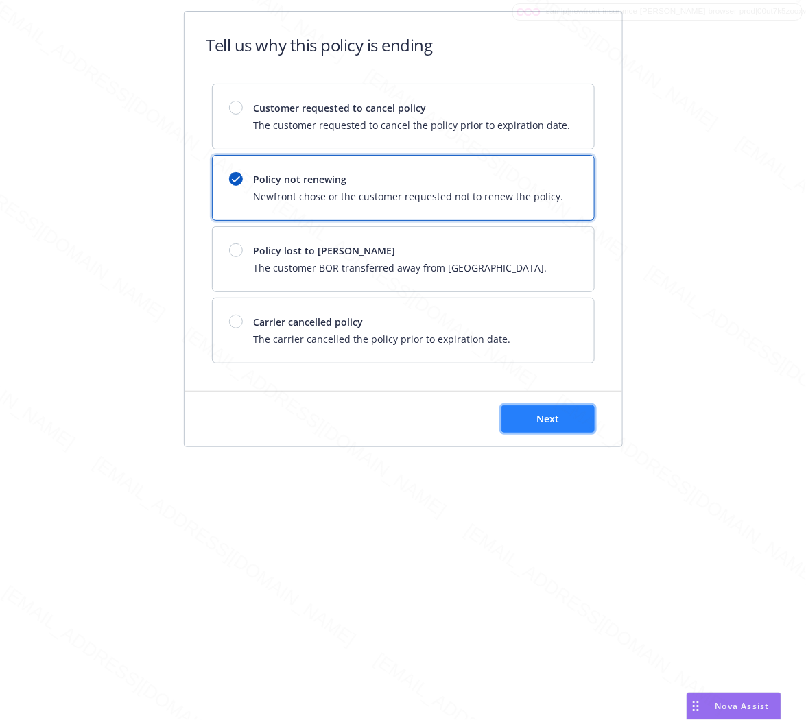
click at [549, 412] on span "Next" at bounding box center [547, 418] width 23 height 13
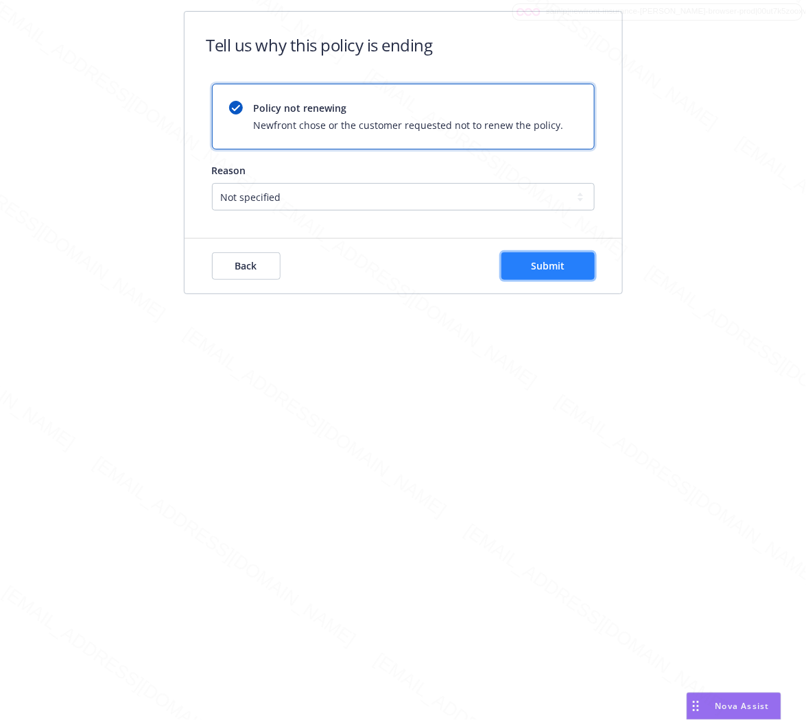
click at [550, 256] on button "Submit" at bounding box center [547, 265] width 93 height 27
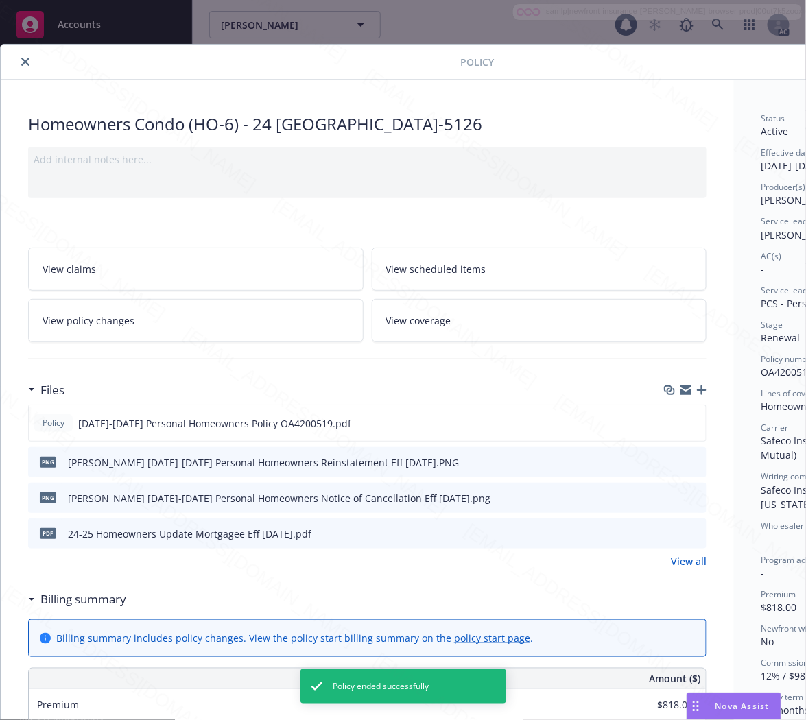
scroll to position [41, 0]
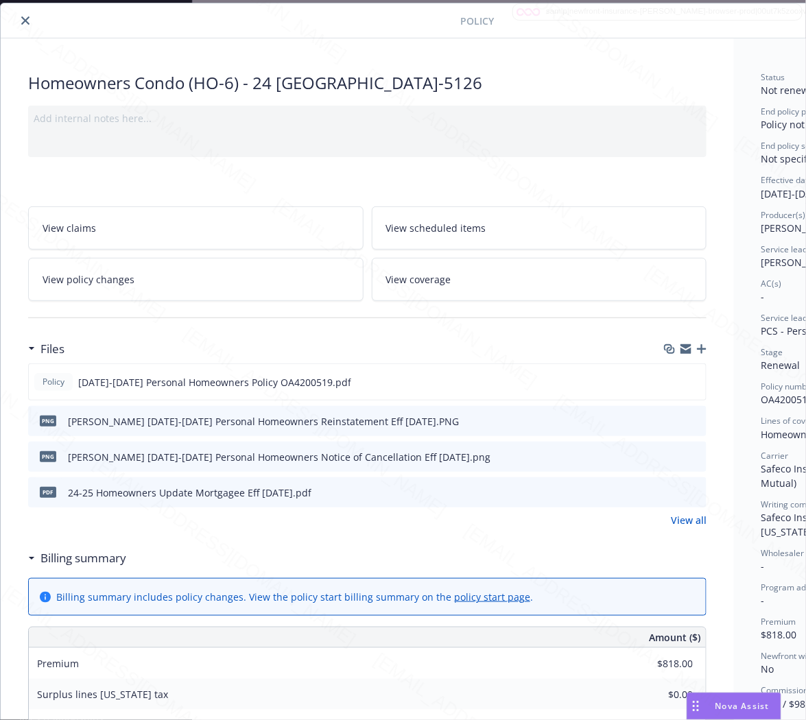
click at [23, 21] on icon "close" at bounding box center [25, 20] width 8 height 8
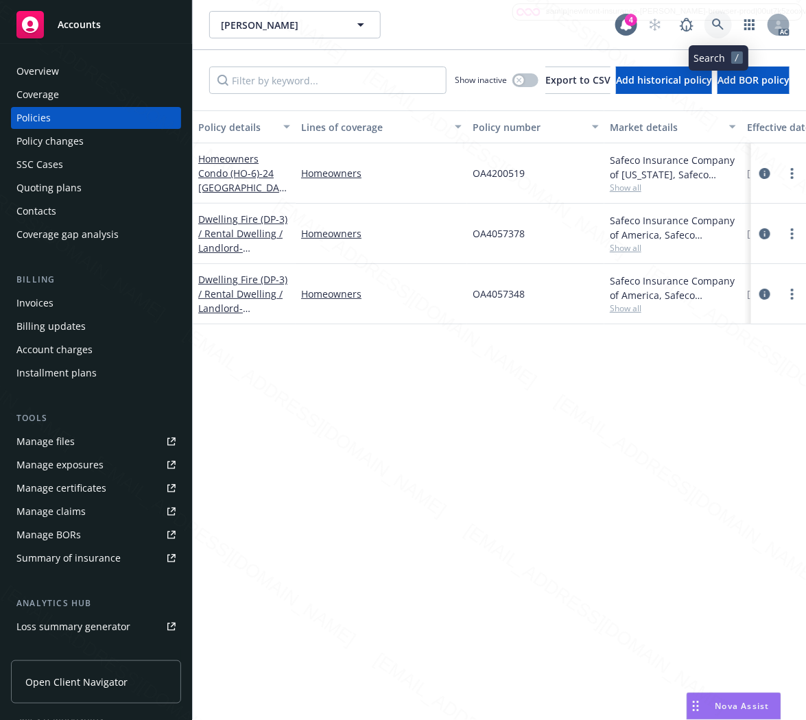
click at [714, 23] on icon at bounding box center [718, 25] width 12 height 12
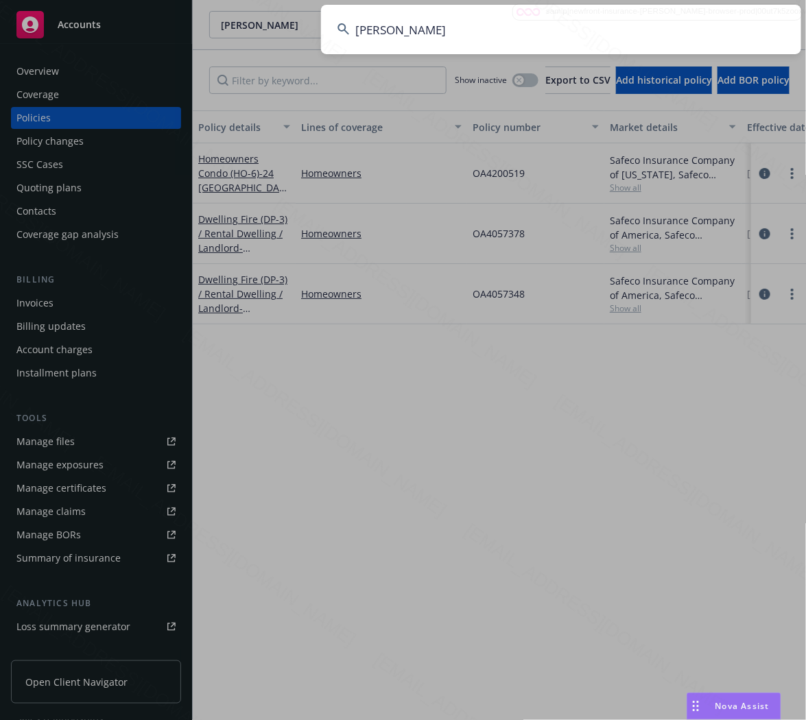
type input "[PERSON_NAME]"
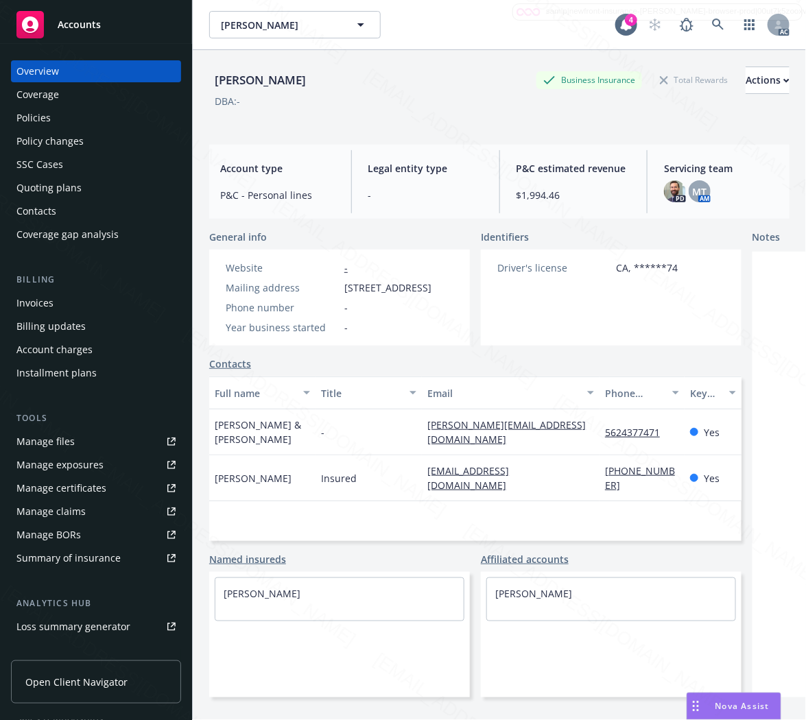
click at [30, 118] on div "Policies" at bounding box center [33, 118] width 34 height 22
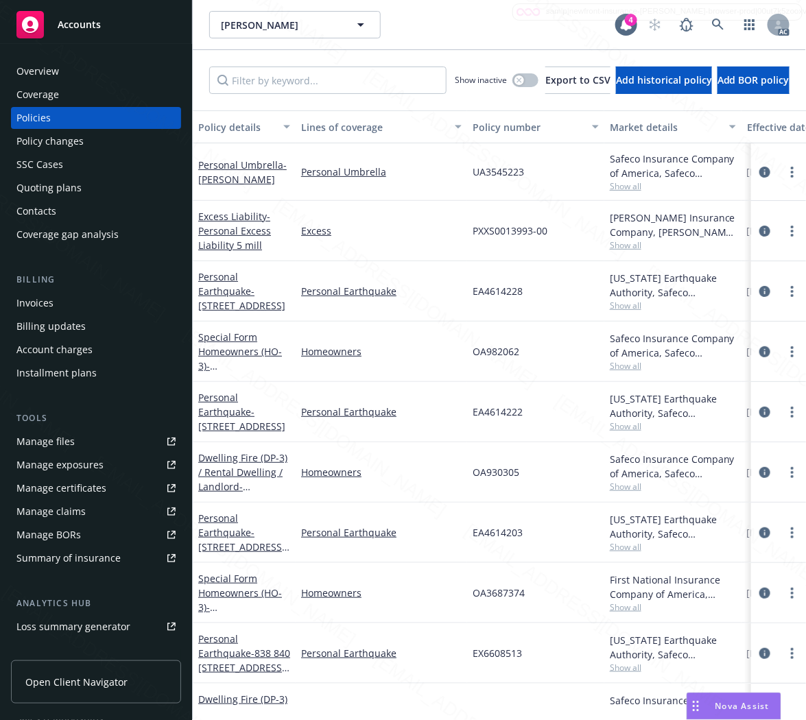
click at [215, 464] on div "Dwelling Fire (DP-3) / Rental Dwelling / Landlord - 1845 #1 2 3 & [STREET_ADDRE…" at bounding box center [244, 472] width 92 height 43
click at [237, 467] on link "Dwelling Fire (DP-3) / Rental Dwelling / Landlord - 1845 #1 2 3 & [STREET_ADDRE…" at bounding box center [242, 479] width 89 height 56
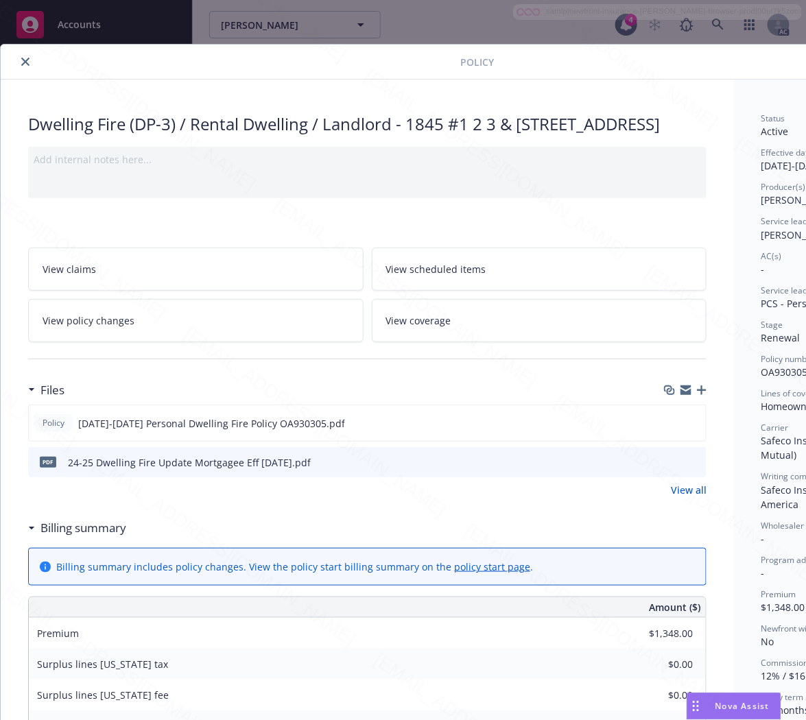
click at [86, 537] on h3 "Billing summary" at bounding box center [83, 528] width 86 height 18
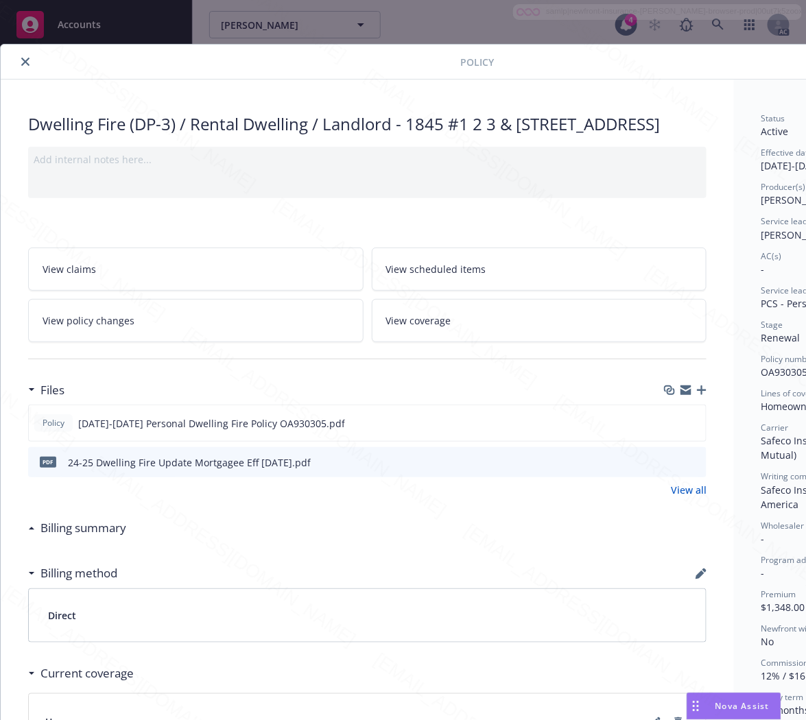
scroll to position [0, 148]
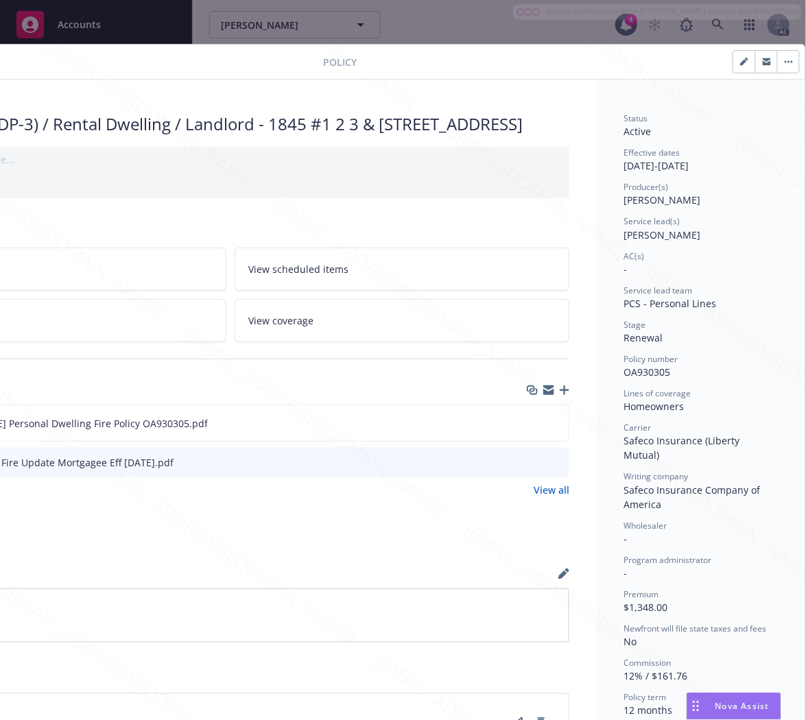
click at [633, 367] on span "OA930305" at bounding box center [647, 371] width 47 height 13
copy span "OA930305"
click at [527, 428] on icon "download file" at bounding box center [532, 422] width 11 height 11
click at [780, 64] on button "button" at bounding box center [788, 62] width 22 height 22
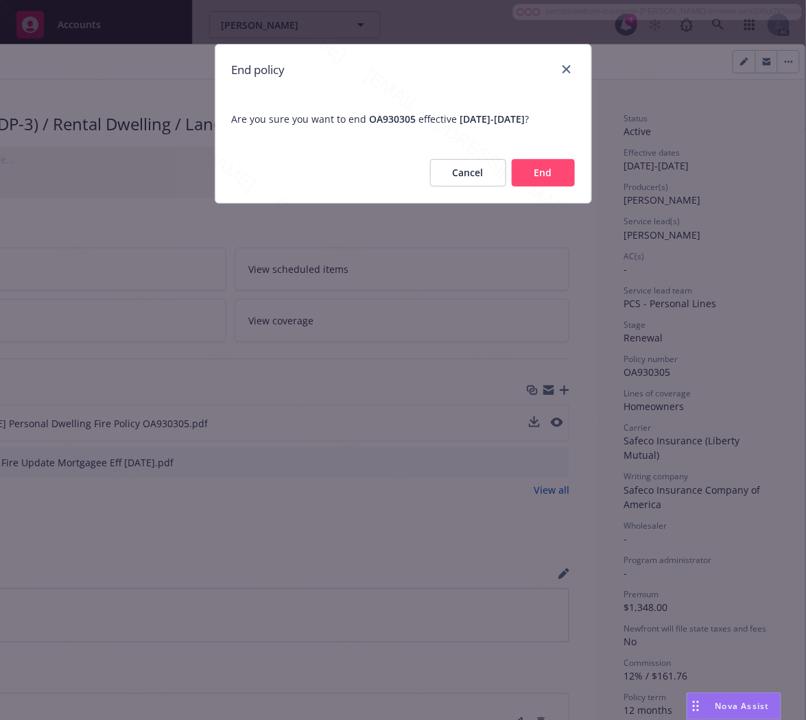
click at [553, 190] on div "Cancel End" at bounding box center [403, 173] width 376 height 60
click at [544, 170] on button "End" at bounding box center [543, 172] width 63 height 27
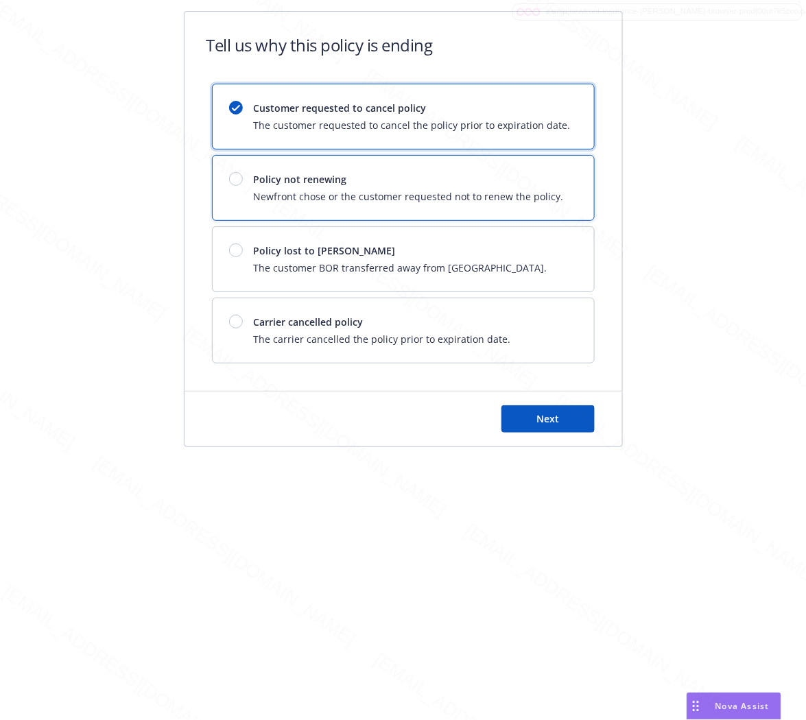
click at [529, 210] on div "Policy not renewing Newfront chose or the customer requested not to renew the p…" at bounding box center [403, 188] width 381 height 64
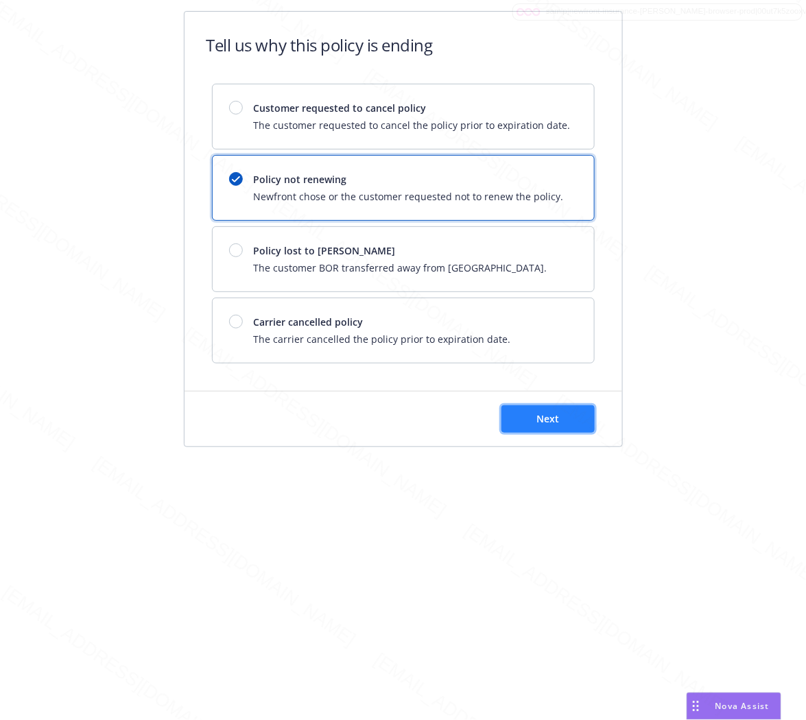
click at [551, 417] on span "Next" at bounding box center [547, 418] width 23 height 13
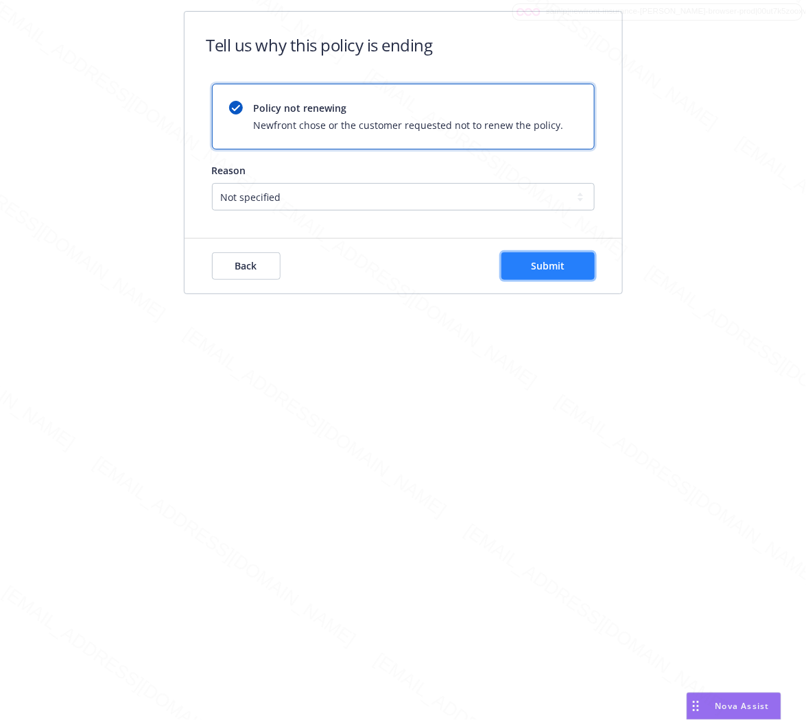
click at [545, 270] on span "Submit" at bounding box center [548, 265] width 34 height 13
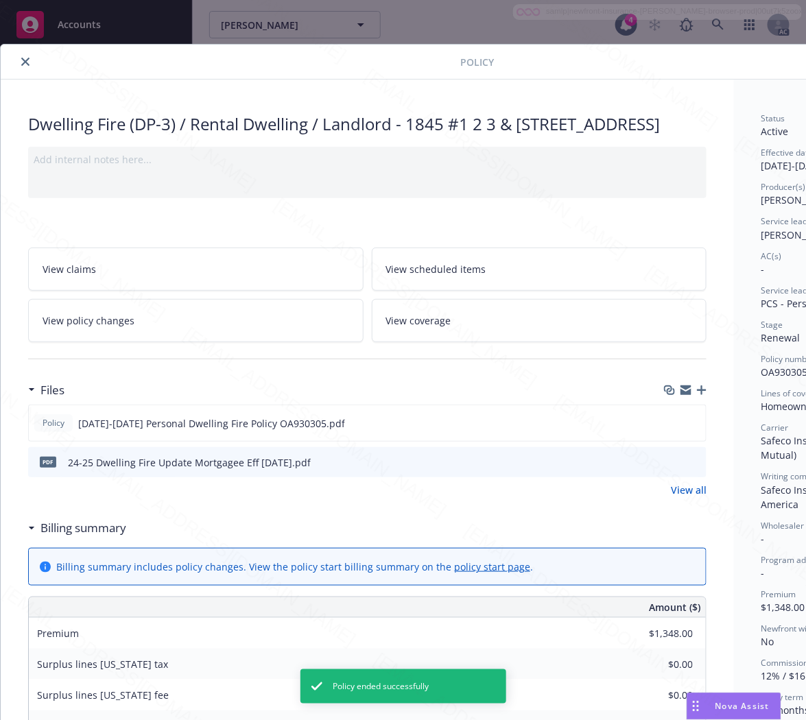
scroll to position [41, 0]
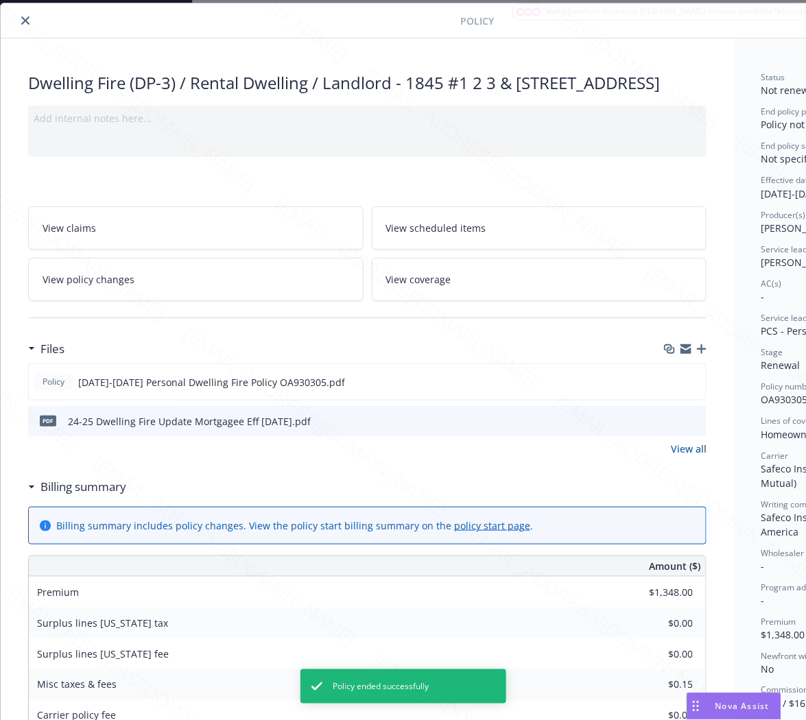
click at [25, 24] on icon "close" at bounding box center [25, 20] width 8 height 8
